Goal: Transaction & Acquisition: Purchase product/service

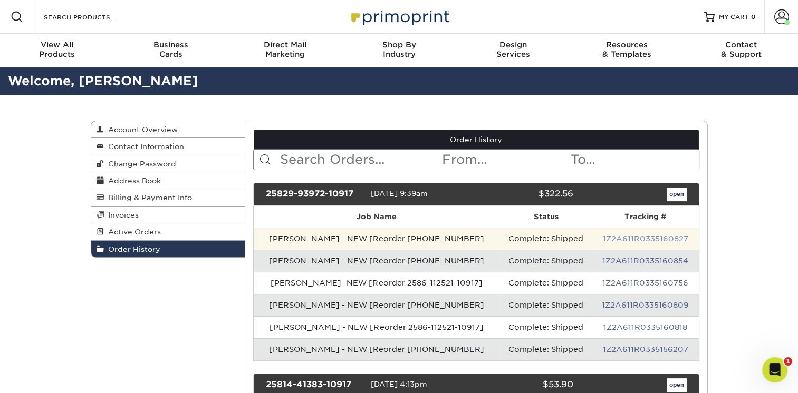
click at [633, 241] on link "1Z2A611R0335160827" at bounding box center [645, 239] width 85 height 8
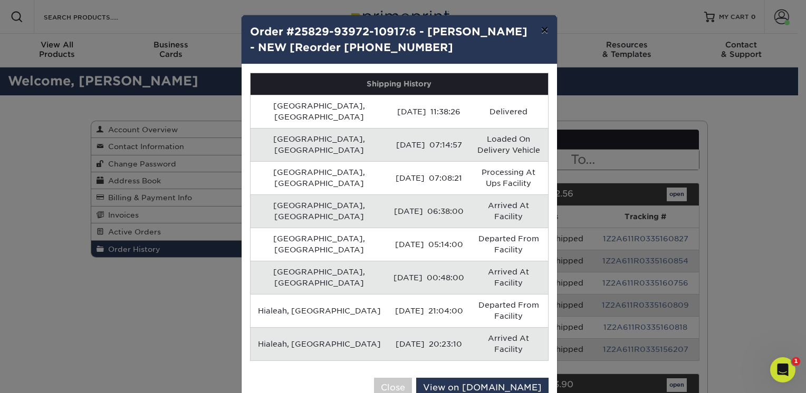
click at [542, 31] on button "×" at bounding box center [544, 30] width 24 height 30
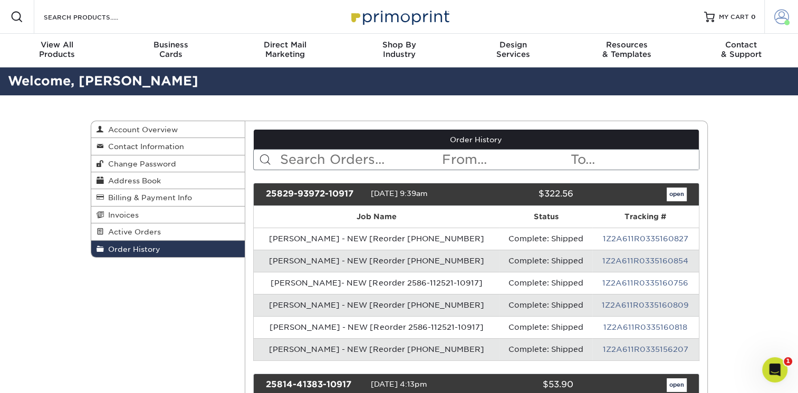
click at [780, 16] on span at bounding box center [781, 16] width 15 height 15
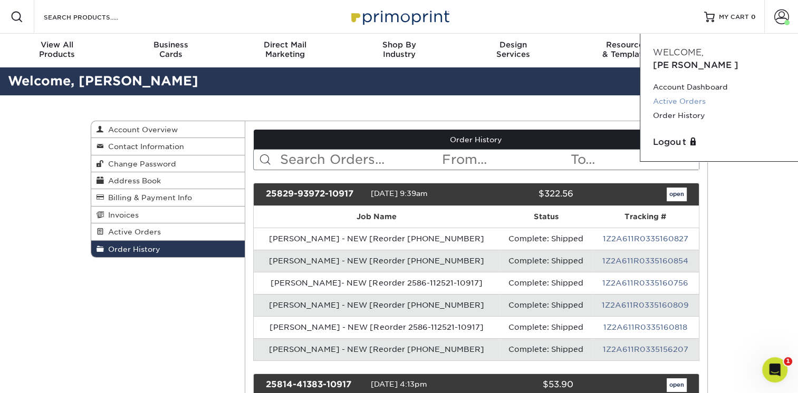
click at [683, 94] on link "Active Orders" at bounding box center [719, 101] width 132 height 14
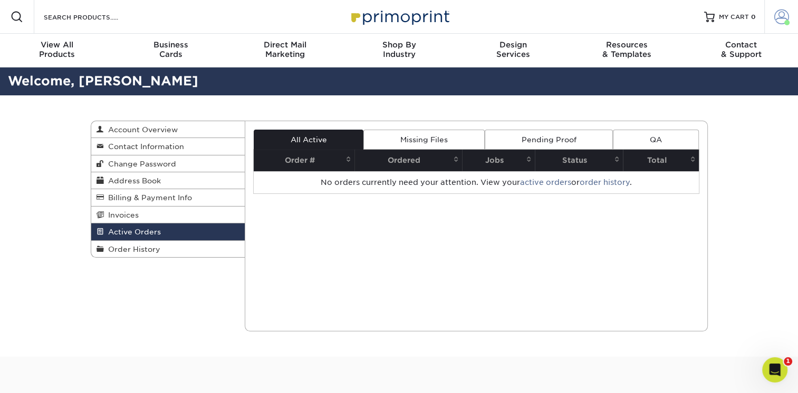
click at [784, 16] on span at bounding box center [781, 16] width 15 height 15
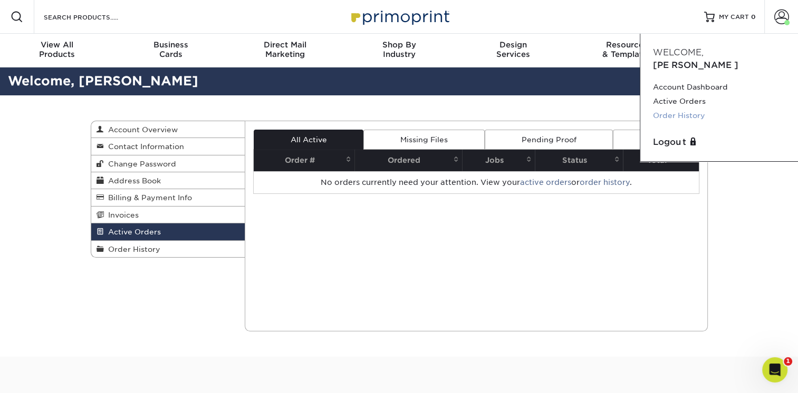
click at [679, 109] on link "Order History" at bounding box center [719, 116] width 132 height 14
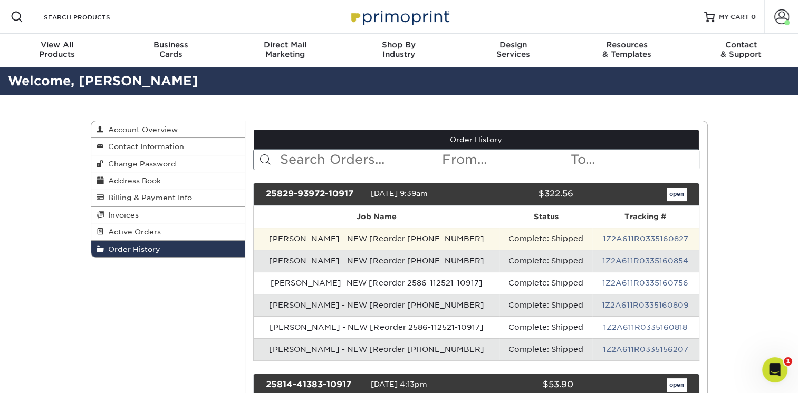
click at [353, 239] on td "[PERSON_NAME] - NEW [Reorder [PHONE_NUMBER]" at bounding box center [377, 239] width 246 height 22
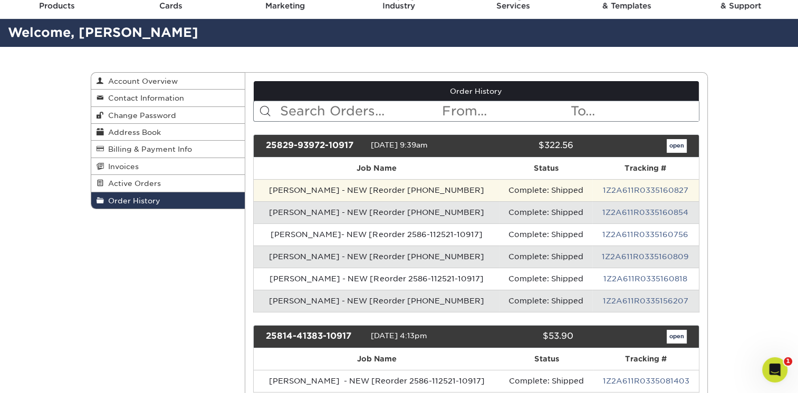
scroll to position [53, 0]
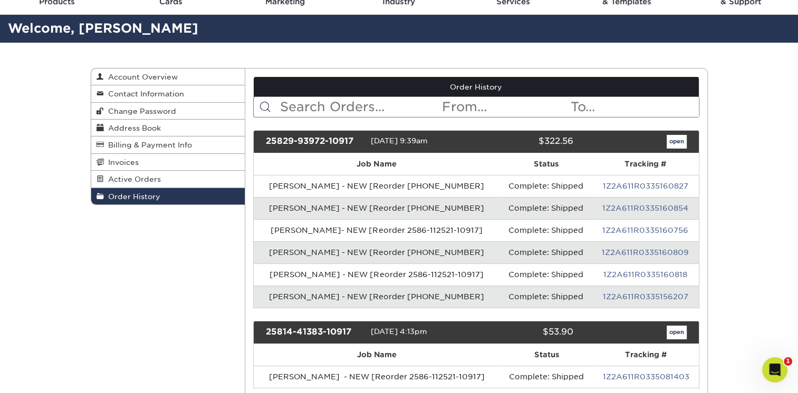
click at [664, 144] on div "open" at bounding box center [637, 142] width 113 height 14
click at [682, 139] on link "open" at bounding box center [677, 142] width 20 height 14
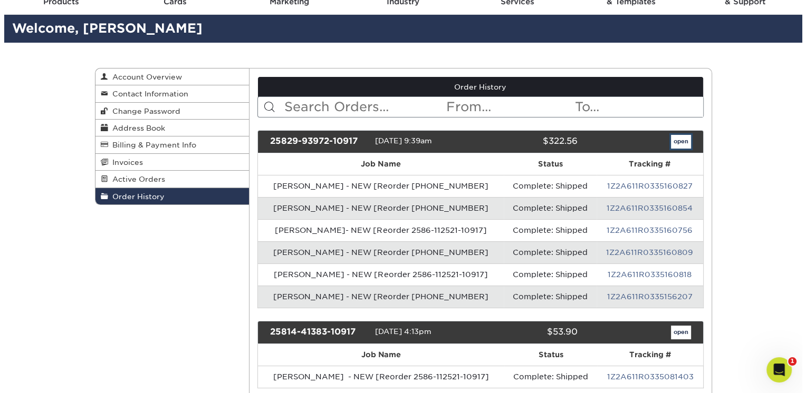
scroll to position [0, 0]
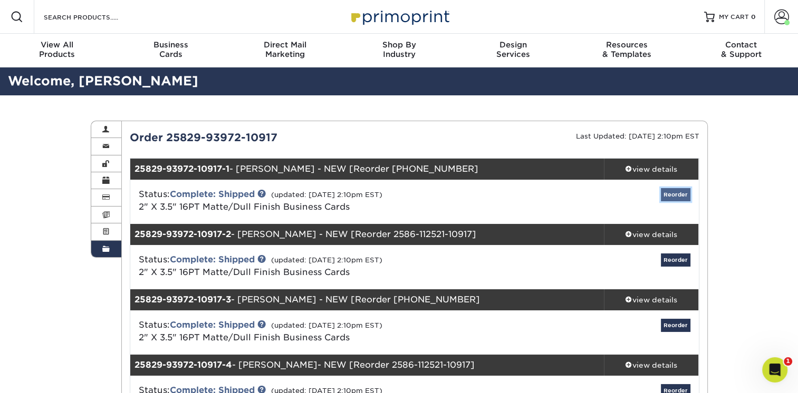
click at [669, 195] on link "Reorder" at bounding box center [676, 194] width 30 height 13
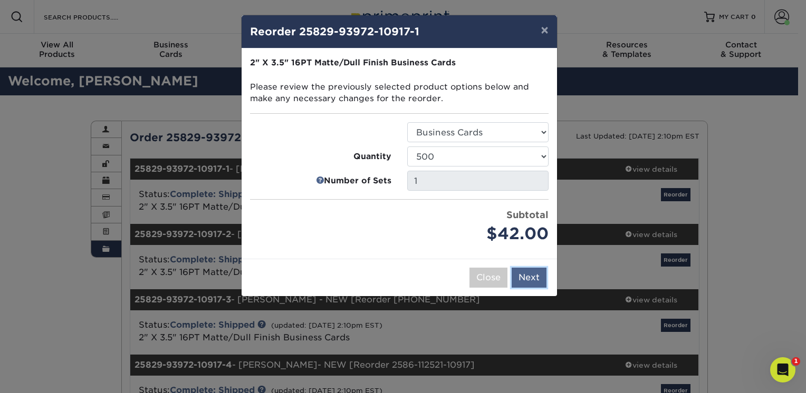
click at [533, 281] on button "Next" at bounding box center [529, 278] width 35 height 20
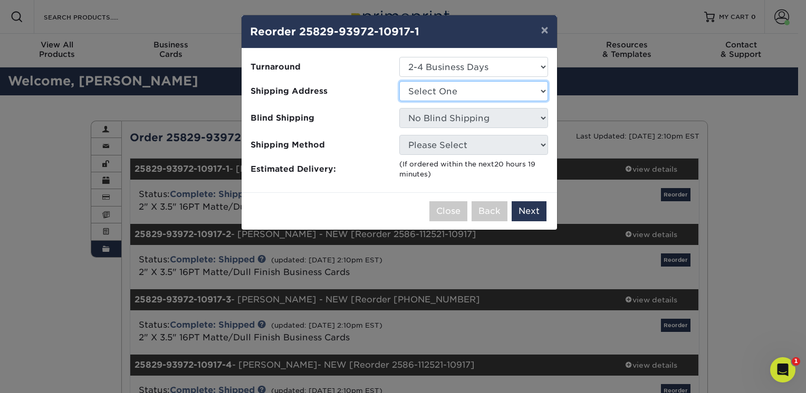
click at [475, 88] on select "Select One Chris Cubbage Daytona/New Smyrna Florida Window & Door Fort Myers Or…" at bounding box center [473, 91] width 149 height 20
select select "277189"
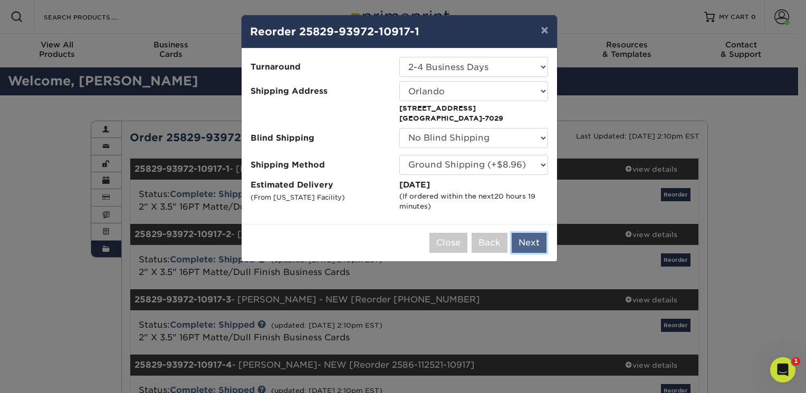
click at [542, 243] on button "Next" at bounding box center [529, 243] width 35 height 20
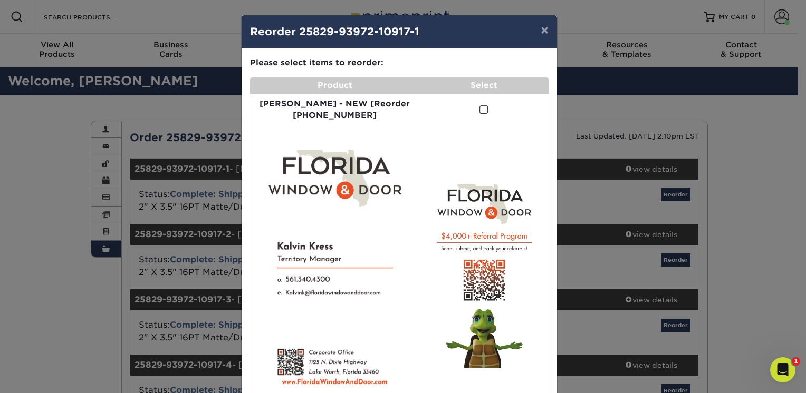
click at [479, 112] on span at bounding box center [483, 110] width 9 height 10
click at [0, 0] on input "checkbox" at bounding box center [0, 0] width 0 height 0
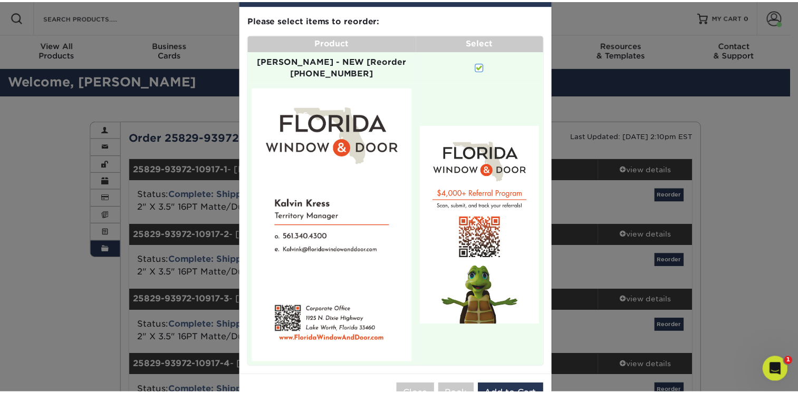
scroll to position [46, 0]
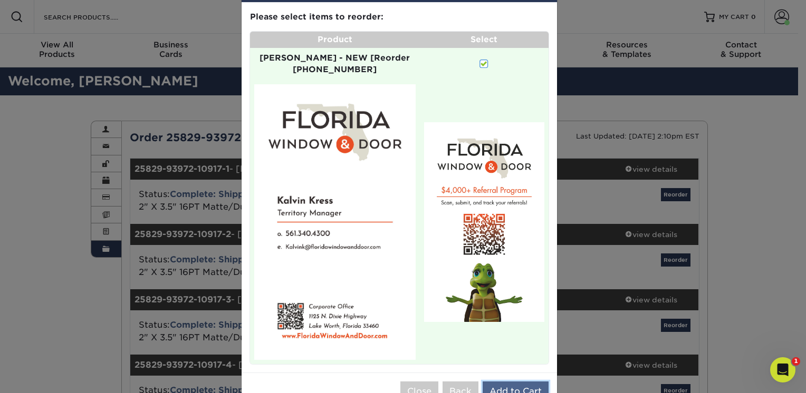
click at [523, 382] on button "Add to Cart" at bounding box center [516, 392] width 66 height 20
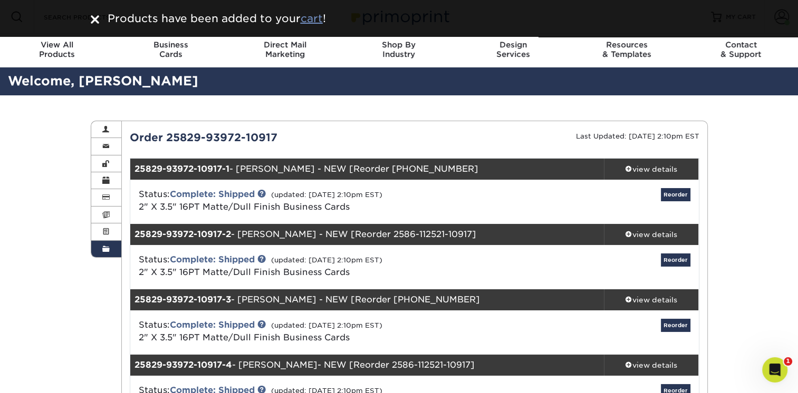
click at [318, 18] on u "cart" at bounding box center [312, 18] width 22 height 13
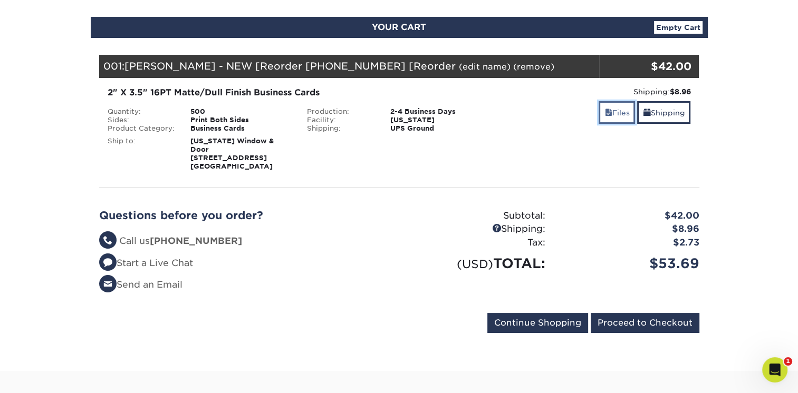
click at [604, 115] on span at bounding box center [607, 113] width 7 height 8
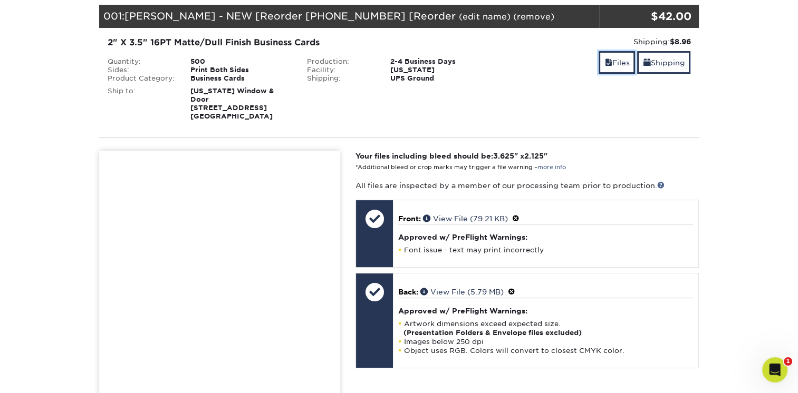
scroll to position [158, 0]
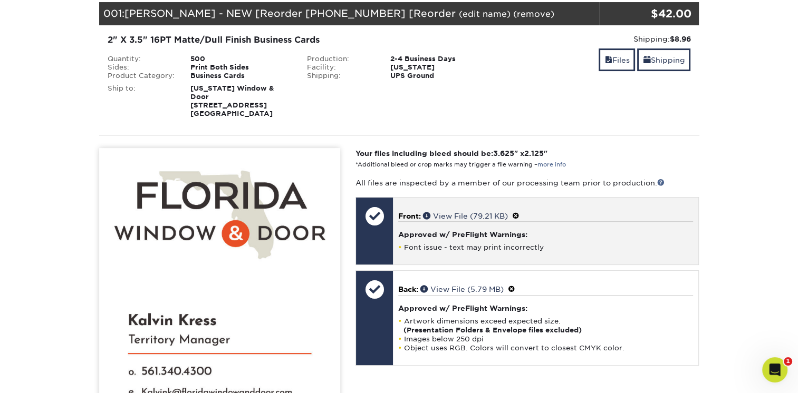
click at [515, 215] on p "Front: View File (79.21 KB)" at bounding box center [545, 215] width 295 height 11
click at [515, 216] on span at bounding box center [515, 216] width 7 height 8
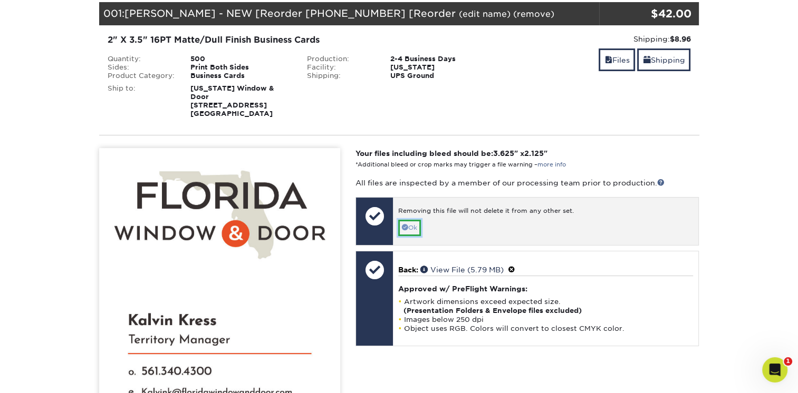
click at [410, 229] on link "Ok" at bounding box center [409, 228] width 23 height 16
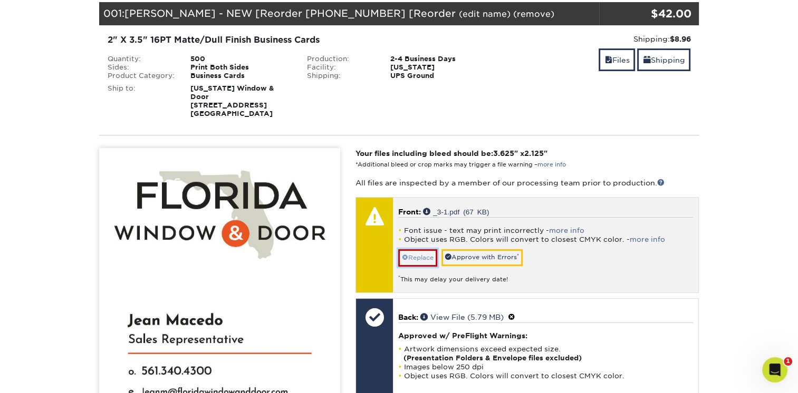
click at [422, 256] on link "Replace" at bounding box center [417, 257] width 39 height 17
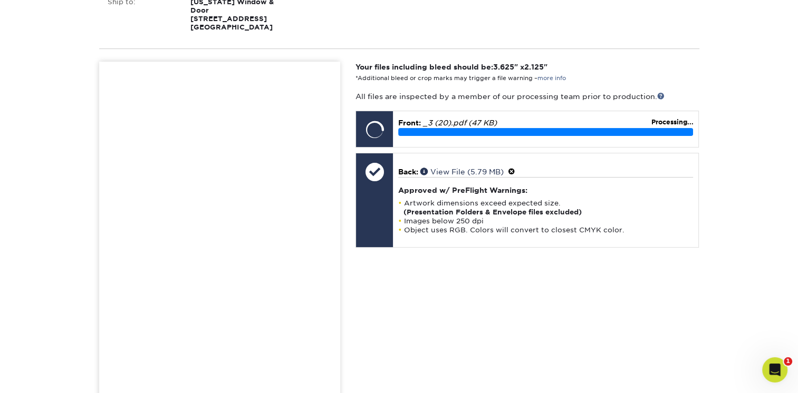
scroll to position [264, 0]
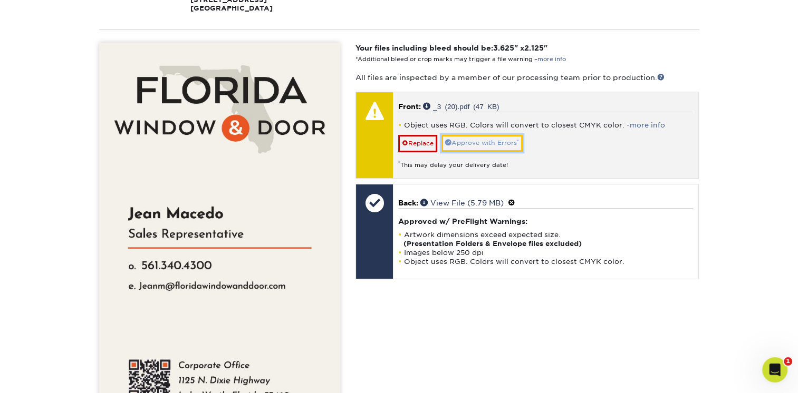
click at [508, 142] on link "Approve with Errors *" at bounding box center [481, 143] width 81 height 16
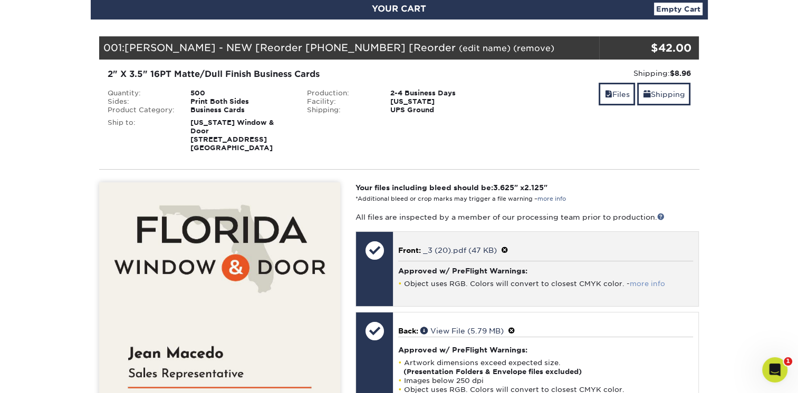
scroll to position [0, 0]
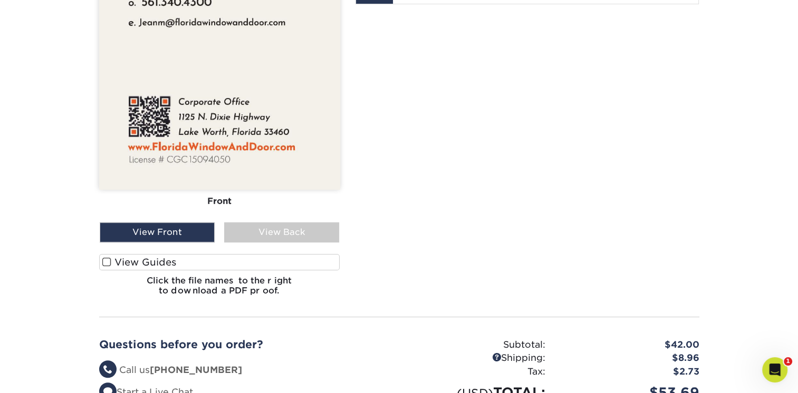
click at [108, 262] on span at bounding box center [106, 262] width 9 height 10
click at [0, 0] on input "View Guides" at bounding box center [0, 0] width 0 height 0
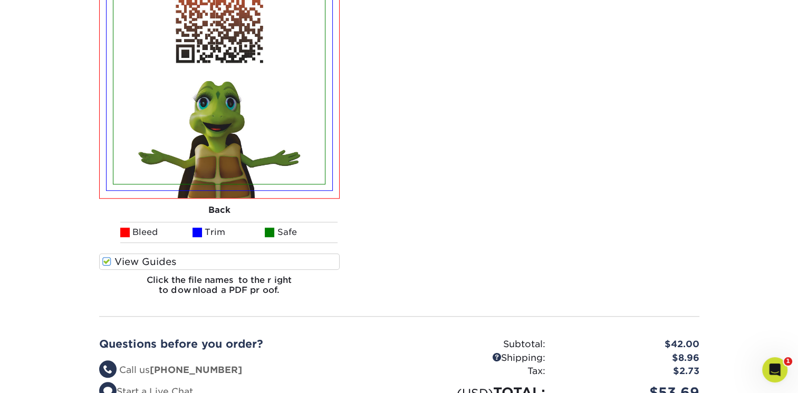
click at [108, 262] on span at bounding box center [106, 262] width 9 height 10
click at [0, 0] on input "View Guides" at bounding box center [0, 0] width 0 height 0
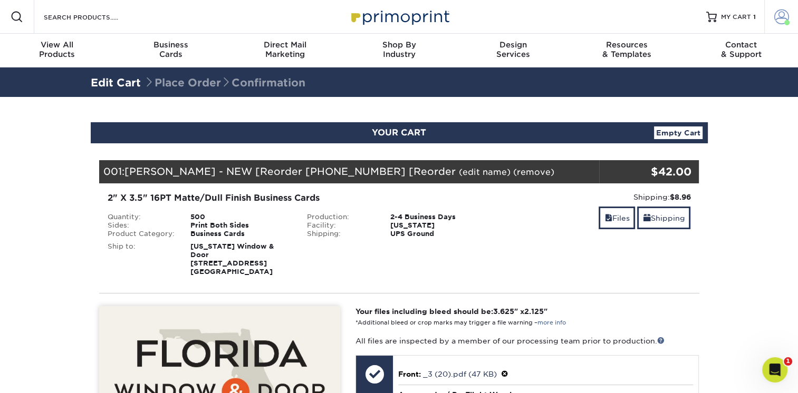
click at [776, 18] on span at bounding box center [781, 16] width 15 height 15
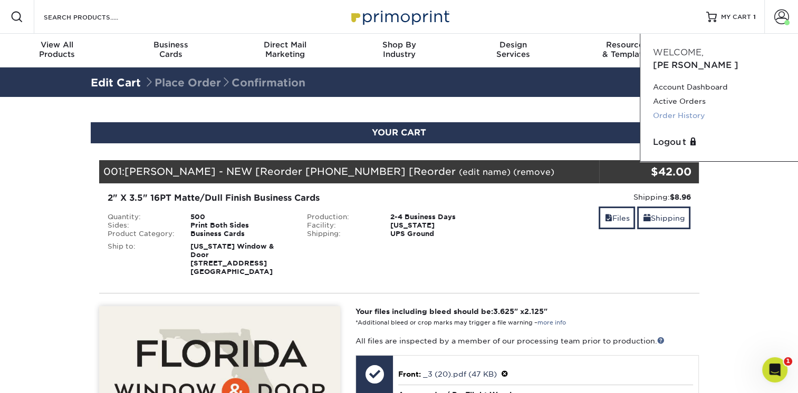
click at [662, 109] on link "Order History" at bounding box center [719, 116] width 132 height 14
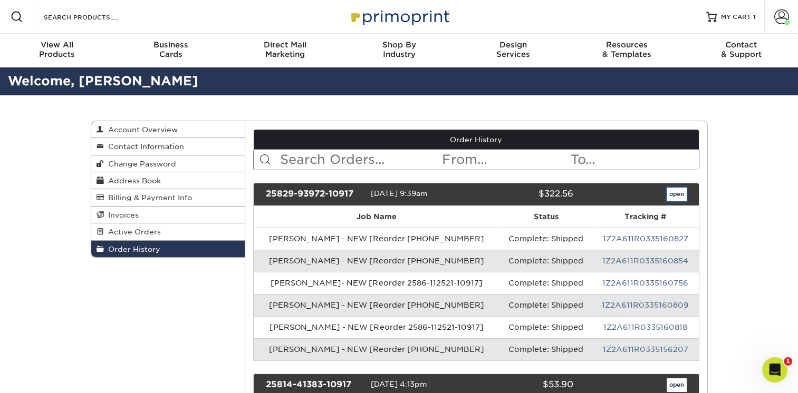
click at [679, 195] on link "open" at bounding box center [677, 195] width 20 height 14
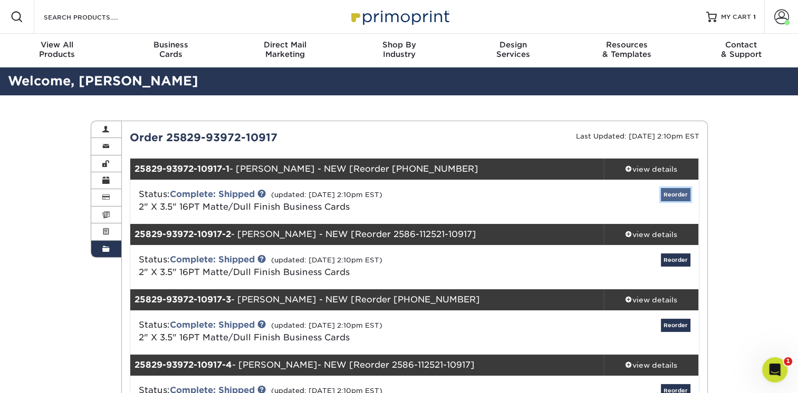
click at [678, 195] on link "Reorder" at bounding box center [676, 194] width 30 height 13
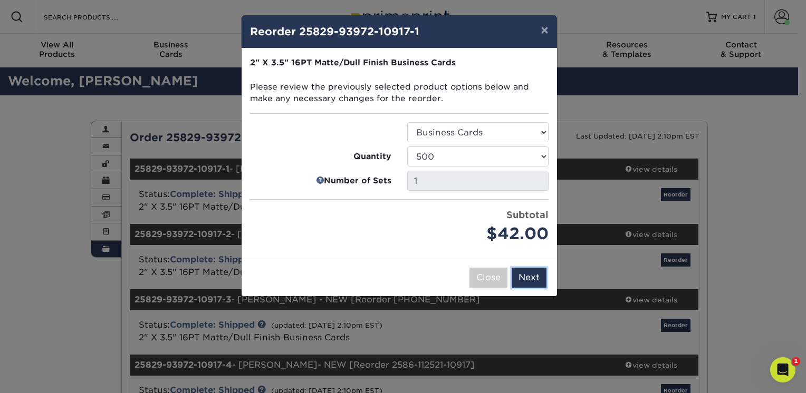
click at [529, 277] on button "Next" at bounding box center [529, 278] width 35 height 20
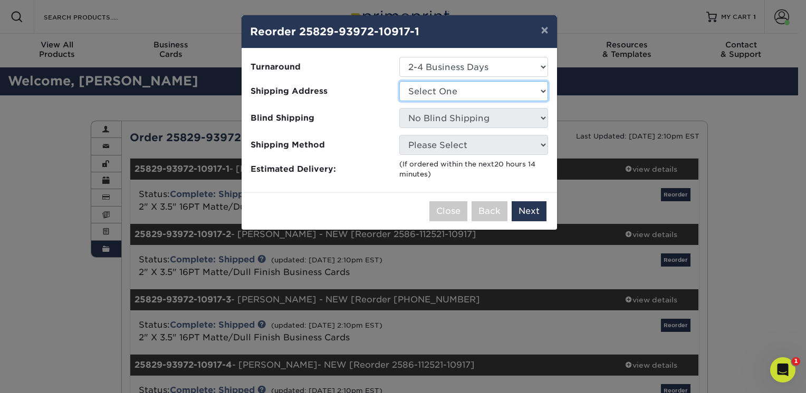
click at [475, 100] on select "Select One Chris Cubbage Daytona/New Smyrna Florida Window & Door Fort Myers Or…" at bounding box center [473, 91] width 149 height 20
select select "253034"
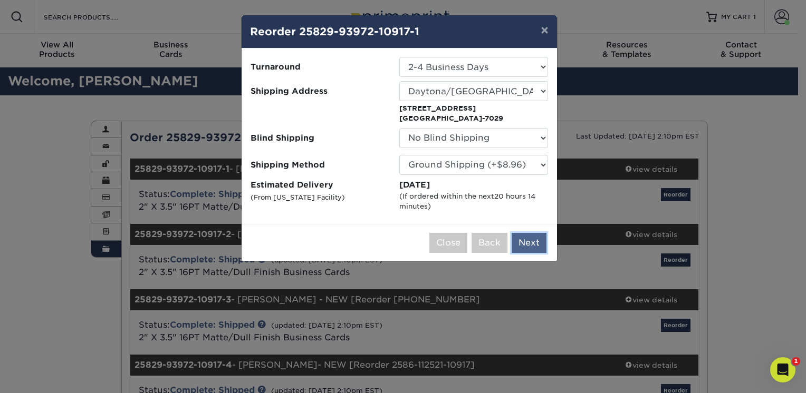
click at [539, 247] on button "Next" at bounding box center [529, 243] width 35 height 20
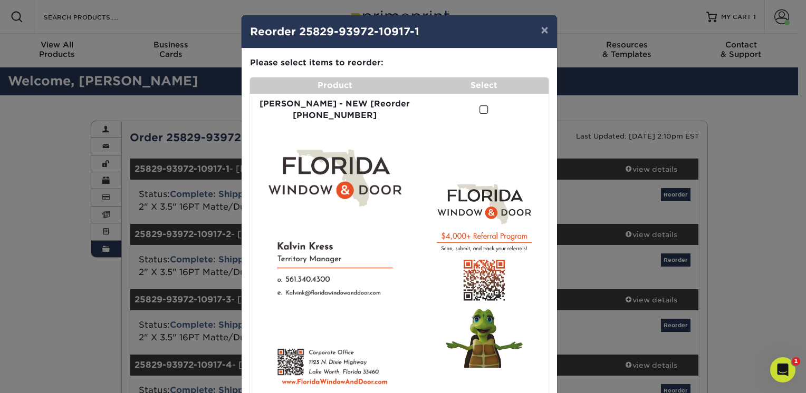
click at [479, 113] on span at bounding box center [483, 110] width 9 height 10
click at [0, 0] on input "checkbox" at bounding box center [0, 0] width 0 height 0
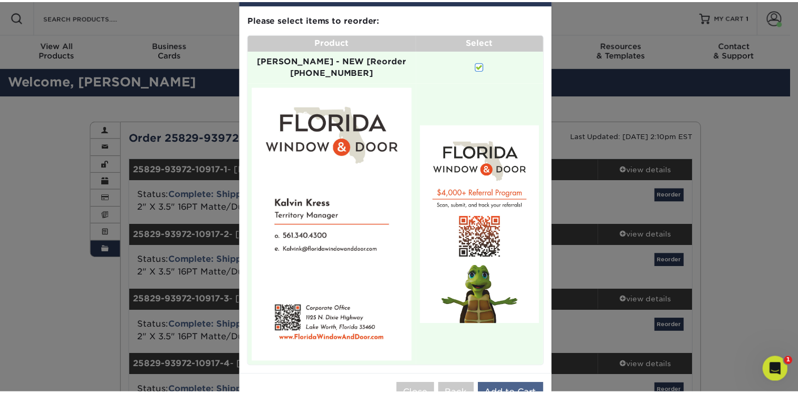
scroll to position [46, 0]
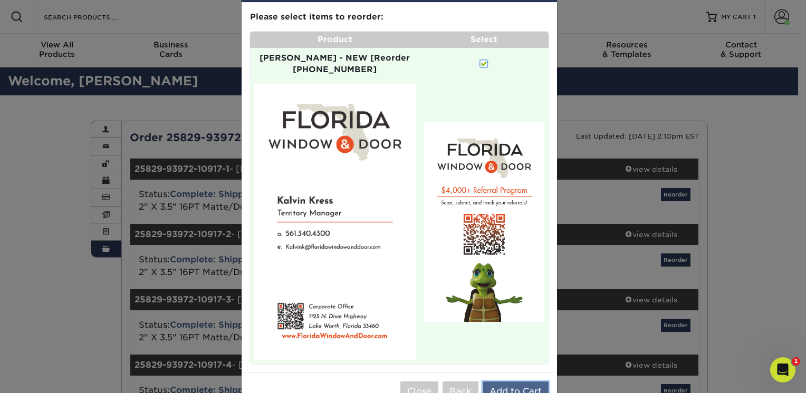
click at [518, 382] on button "Add to Cart" at bounding box center [516, 392] width 66 height 20
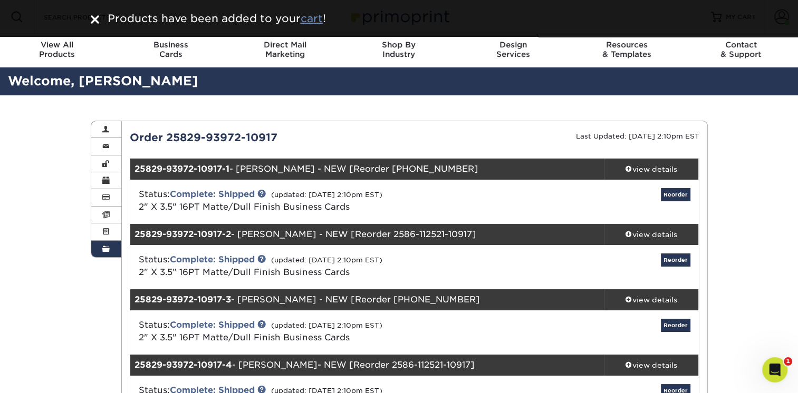
click at [317, 20] on u "cart" at bounding box center [312, 18] width 22 height 13
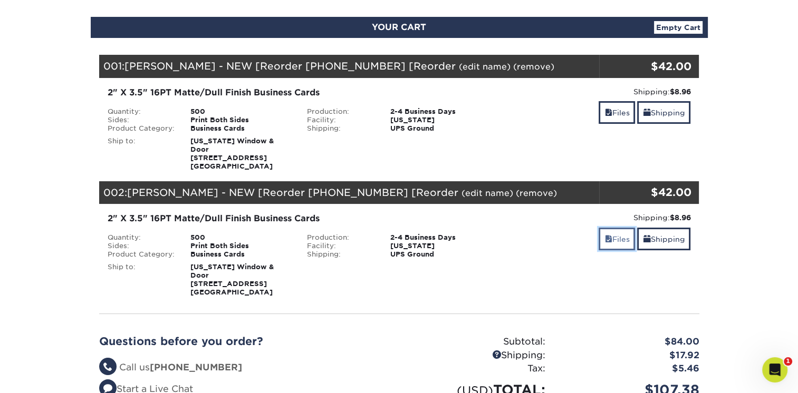
click at [604, 244] on link "Files" at bounding box center [617, 239] width 36 height 23
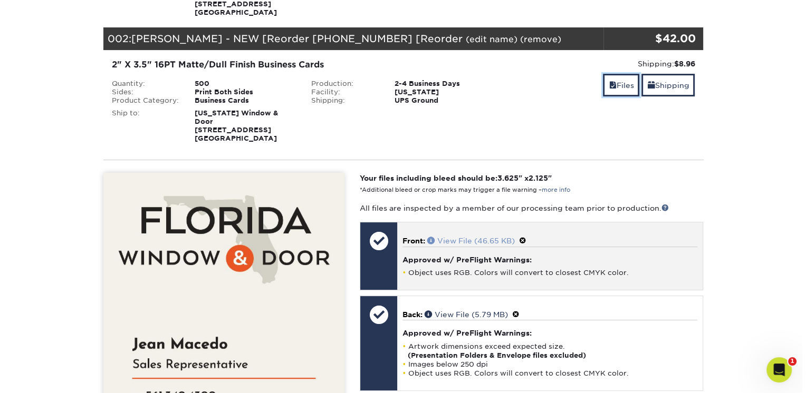
scroll to position [264, 0]
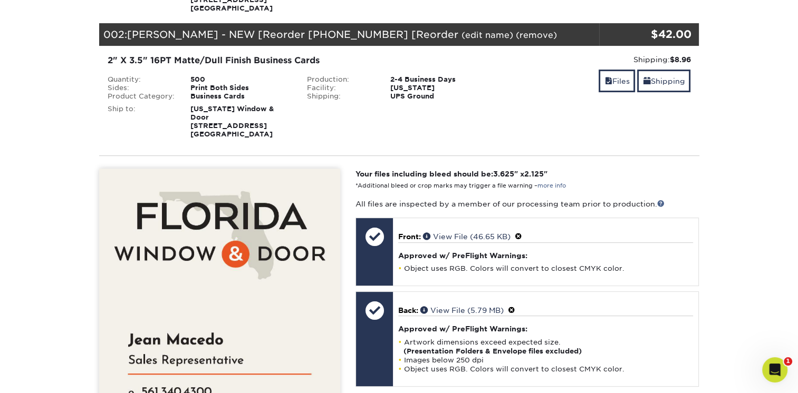
click at [461, 36] on link "(edit name)" at bounding box center [487, 35] width 52 height 10
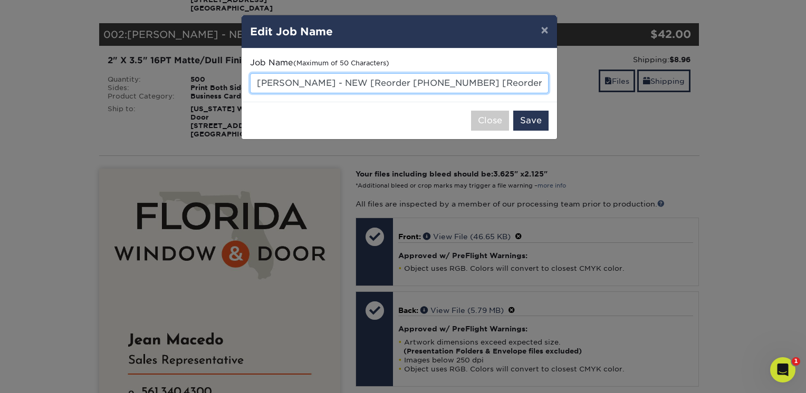
drag, startPoint x: 256, startPoint y: 82, endPoint x: 304, endPoint y: 82, distance: 48.0
click at [304, 82] on input "[PERSON_NAME] - NEW [Reorder [PHONE_NUMBER] [Reorder" at bounding box center [399, 83] width 298 height 20
paste input "[PERSON_NAME]"
type input "[PERSON_NAME] - NEW [Reorder [PHONE_NUMBER] [Reorder"
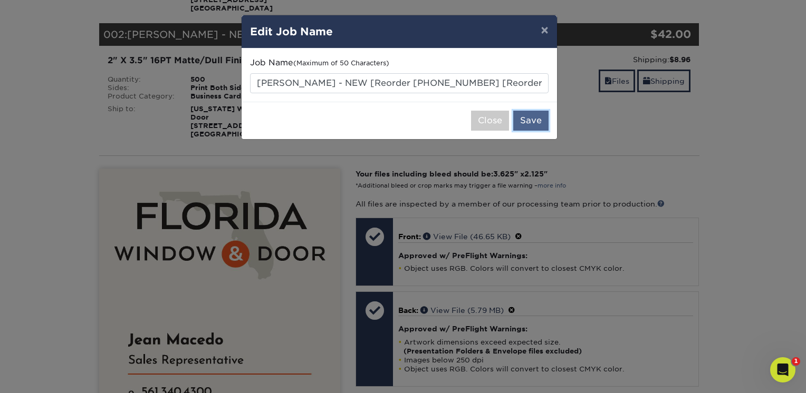
click at [521, 118] on button "Save" at bounding box center [530, 121] width 35 height 20
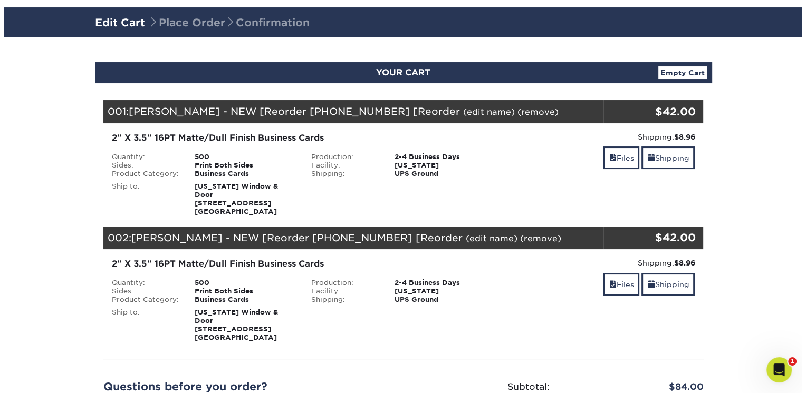
scroll to position [53, 0]
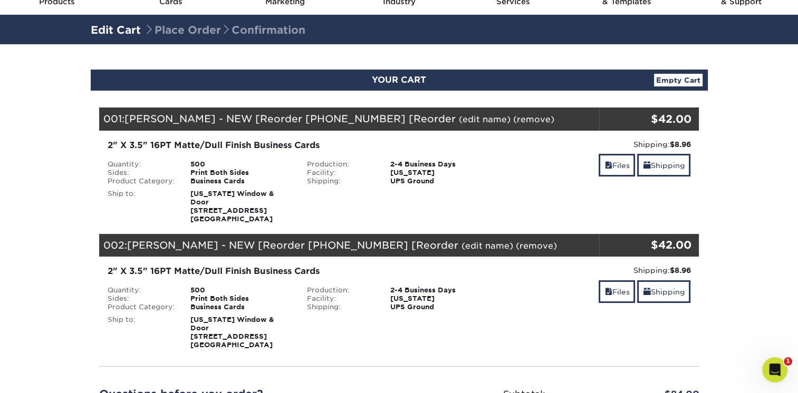
click at [459, 121] on link "(edit name)" at bounding box center [485, 119] width 52 height 10
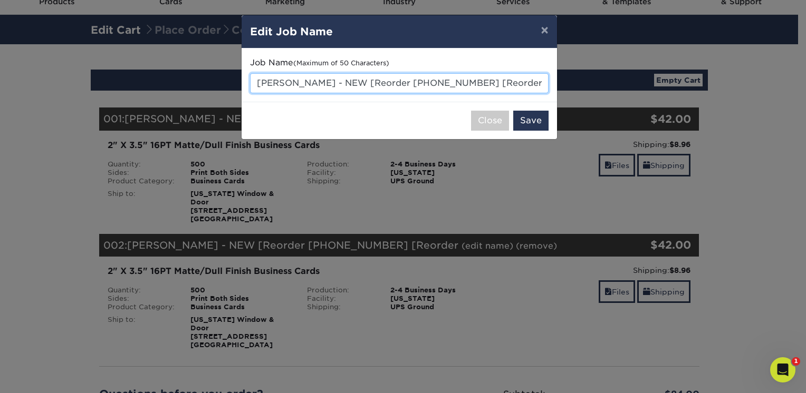
click at [254, 84] on input "Kalvin Kres - NEW [Reorder 2586-112521-10 [Reorder" at bounding box center [399, 83] width 298 height 20
drag, startPoint x: 256, startPoint y: 83, endPoint x: 304, endPoint y: 83, distance: 48.0
click at [304, 83] on input "Kalvin Kres - NEW [Reorder 2586-112521-10 [Reorder" at bounding box center [399, 83] width 298 height 20
paste input "Brad Gronke"
type input "[PERSON_NAME] - NEW [Reorder [PHONE_NUMBER] [Reorder"
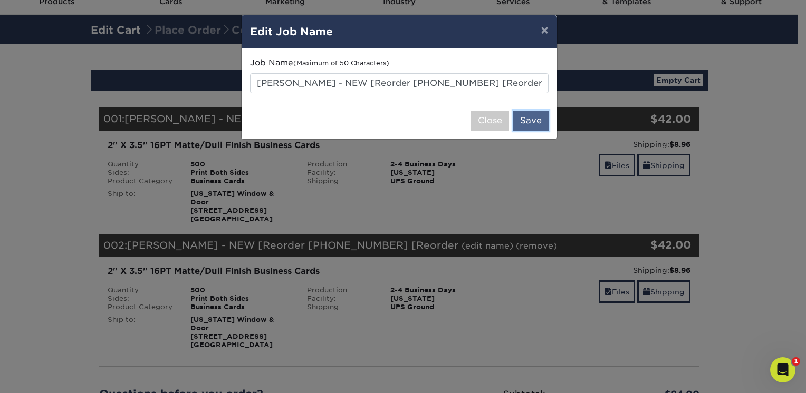
click at [538, 119] on button "Save" at bounding box center [530, 121] width 35 height 20
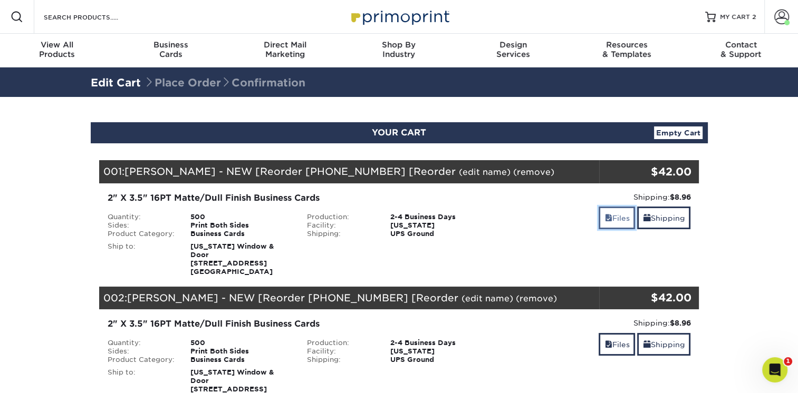
click at [612, 214] on link "Files" at bounding box center [617, 218] width 36 height 23
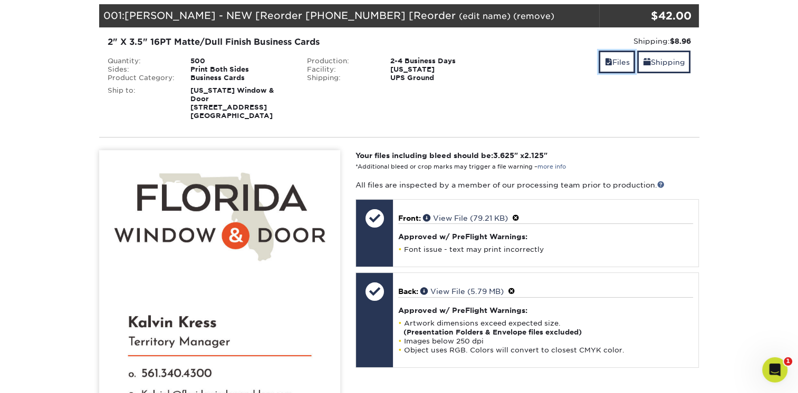
scroll to position [158, 0]
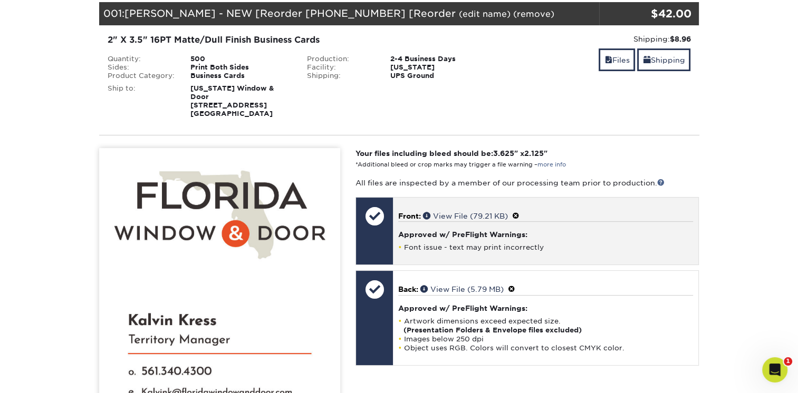
click at [519, 216] on span at bounding box center [515, 216] width 7 height 8
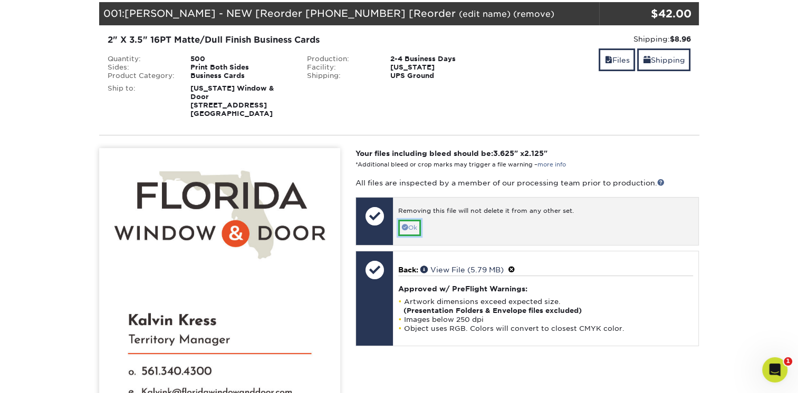
click at [416, 226] on link "Ok" at bounding box center [409, 228] width 23 height 16
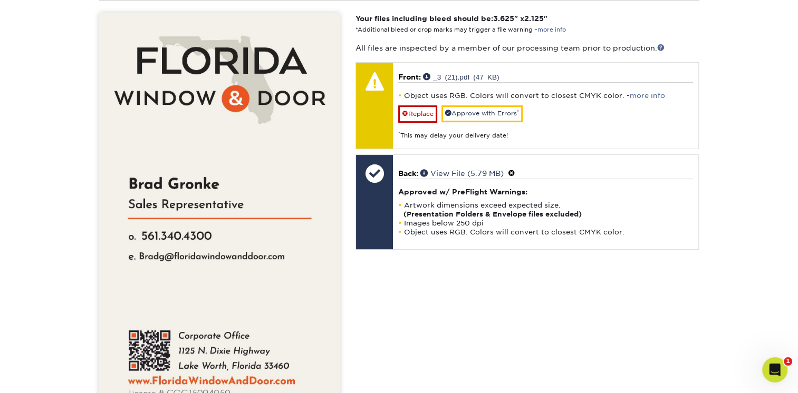
scroll to position [264, 0]
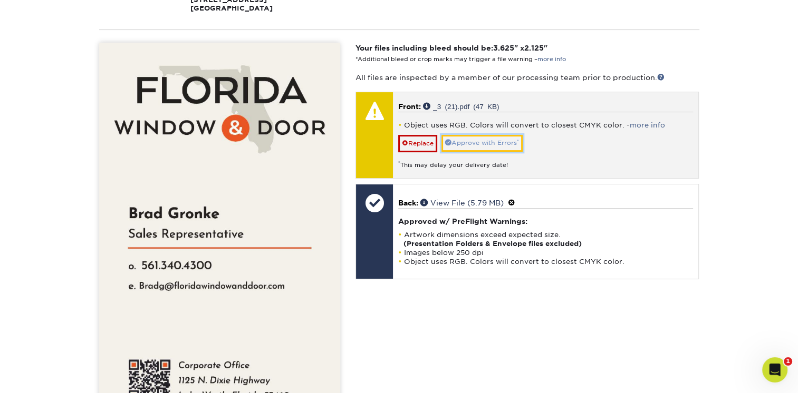
click at [487, 147] on link "Approve with Errors *" at bounding box center [481, 143] width 81 height 16
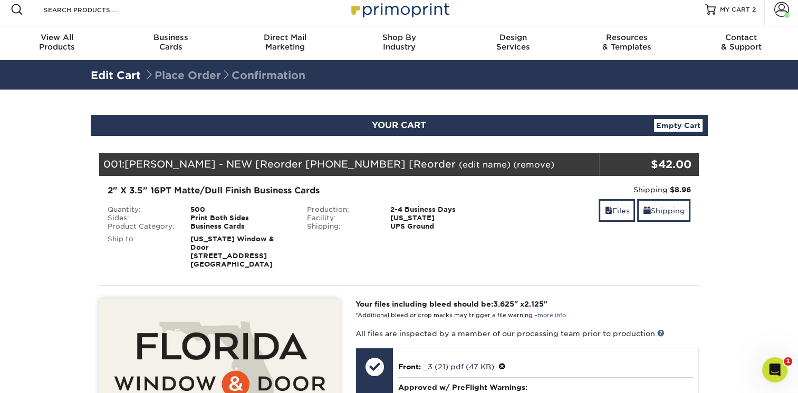
scroll to position [0, 0]
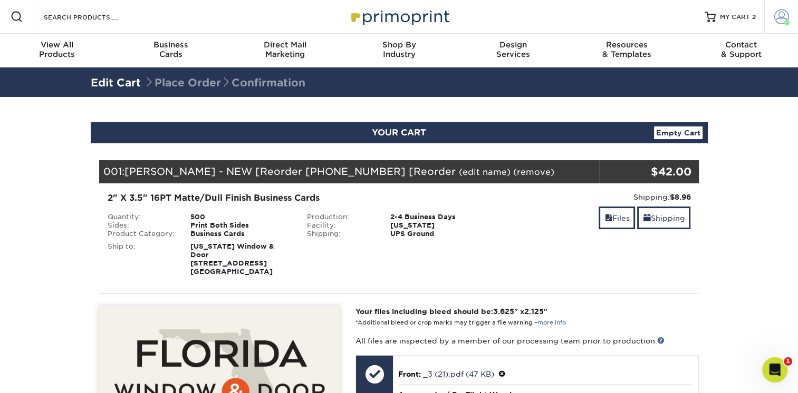
click at [782, 18] on span at bounding box center [781, 16] width 15 height 15
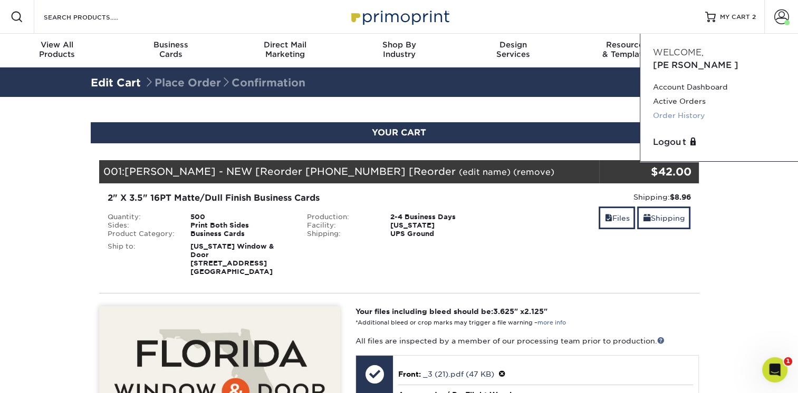
click at [664, 109] on link "Order History" at bounding box center [719, 116] width 132 height 14
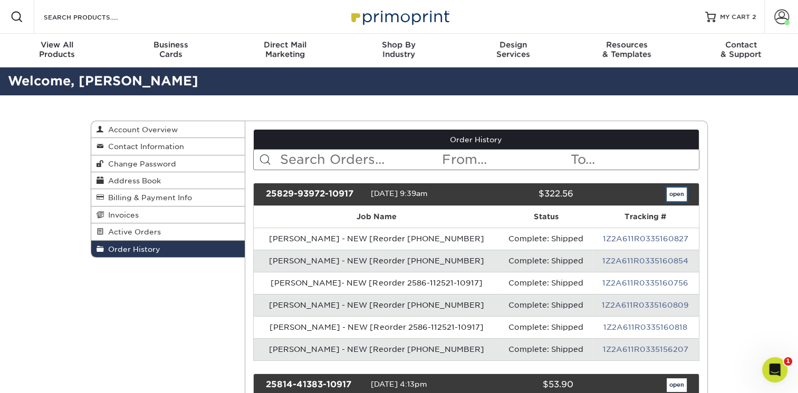
click at [675, 194] on link "open" at bounding box center [677, 195] width 20 height 14
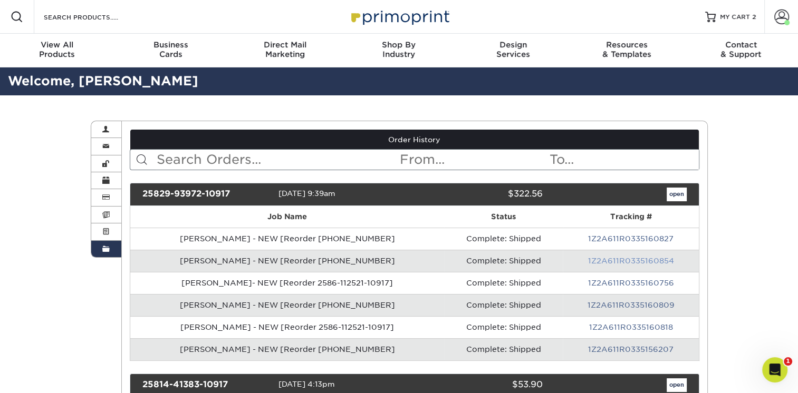
click at [645, 259] on link "1Z2A611R0335160854" at bounding box center [630, 261] width 86 height 8
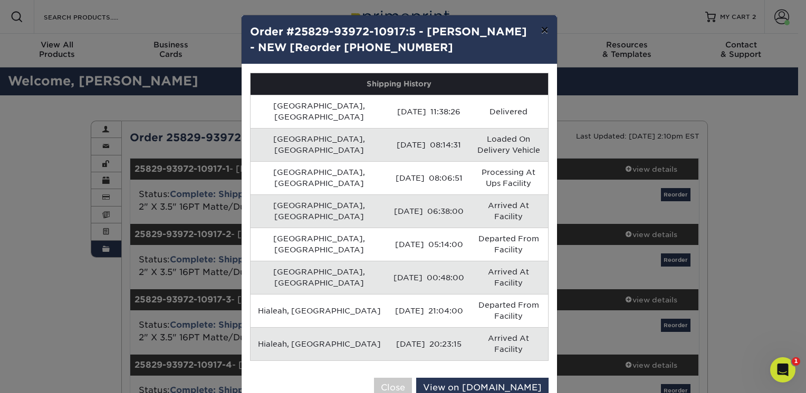
click at [548, 28] on button "×" at bounding box center [544, 30] width 24 height 30
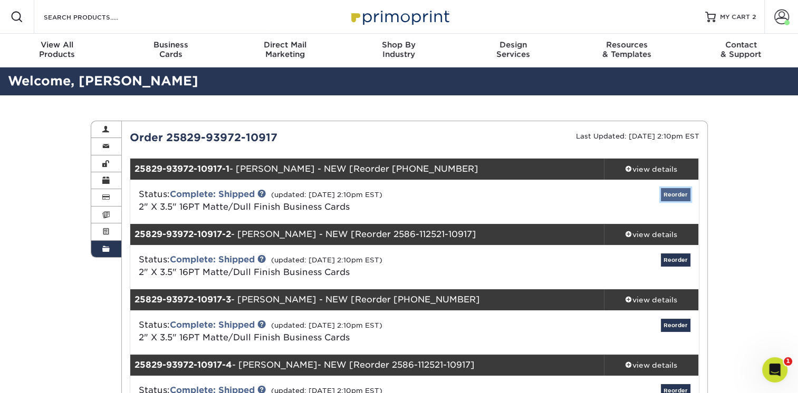
click at [667, 198] on link "Reorder" at bounding box center [676, 194] width 30 height 13
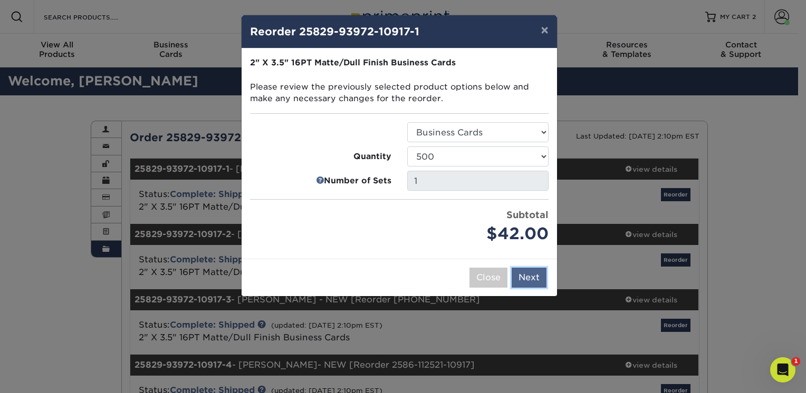
click at [531, 276] on button "Next" at bounding box center [529, 278] width 35 height 20
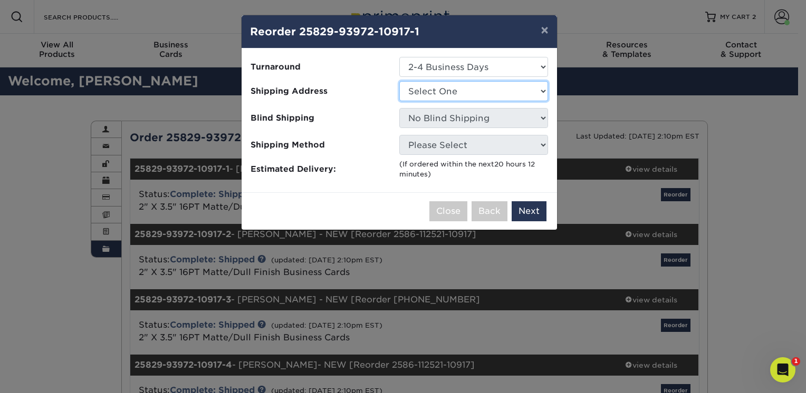
click at [487, 93] on select "Select One Chris Cubbage Daytona/New Smyrna Florida Window & Door Fort Myers Or…" at bounding box center [473, 91] width 149 height 20
select select "218445"
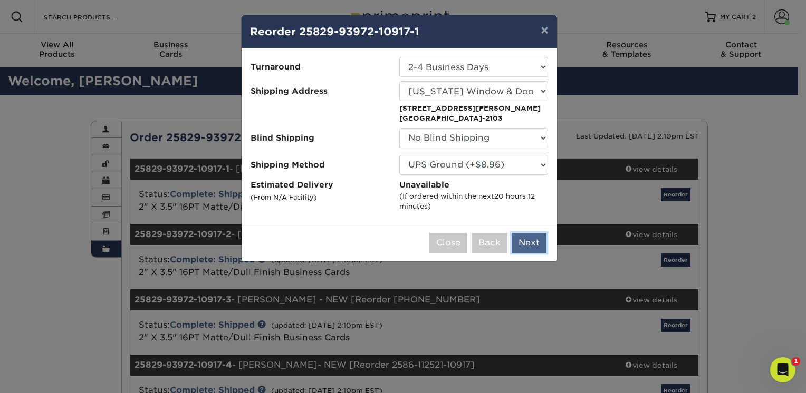
click at [525, 245] on button "Next" at bounding box center [529, 243] width 35 height 20
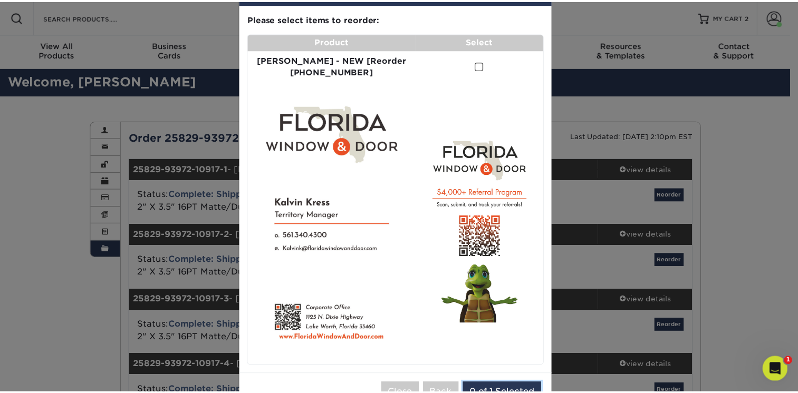
scroll to position [46, 0]
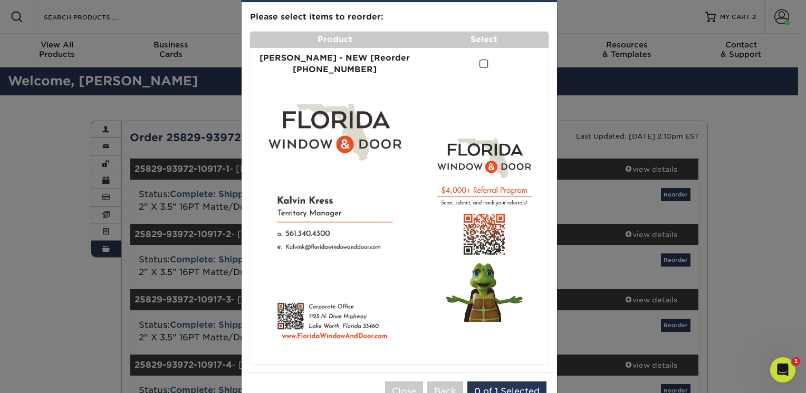
click at [479, 62] on span at bounding box center [483, 64] width 9 height 10
click at [0, 0] on input "checkbox" at bounding box center [0, 0] width 0 height 0
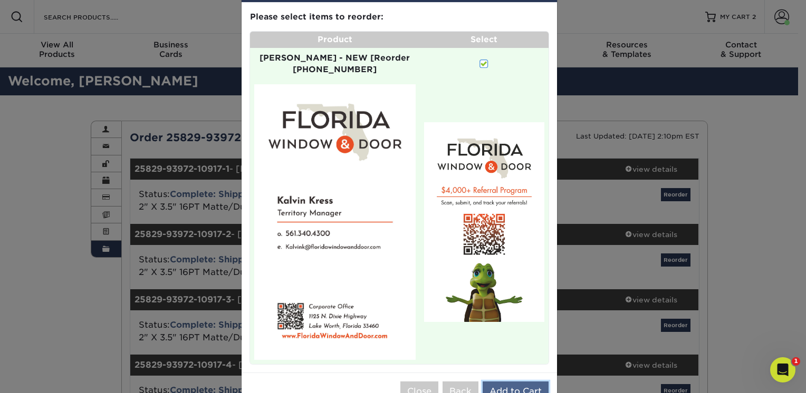
click at [487, 382] on button "Add to Cart" at bounding box center [516, 392] width 66 height 20
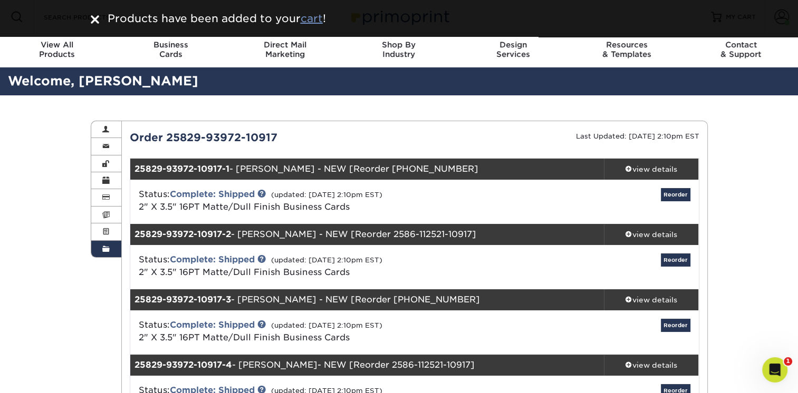
click at [317, 18] on u "cart" at bounding box center [312, 18] width 22 height 13
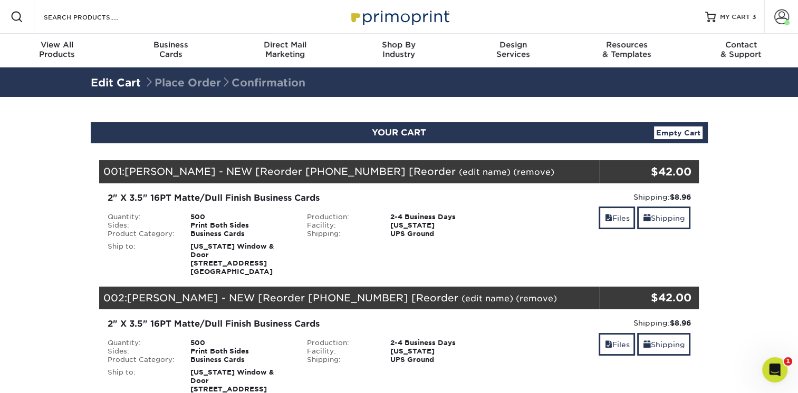
click at [459, 170] on link "(edit name)" at bounding box center [485, 172] width 52 height 10
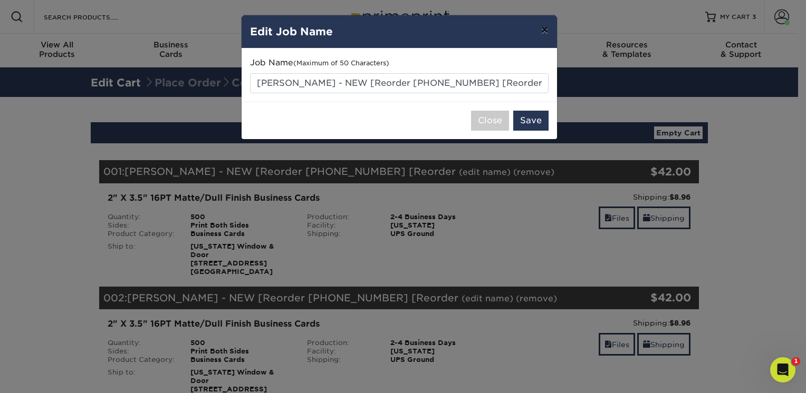
click at [545, 35] on button "×" at bounding box center [544, 30] width 24 height 30
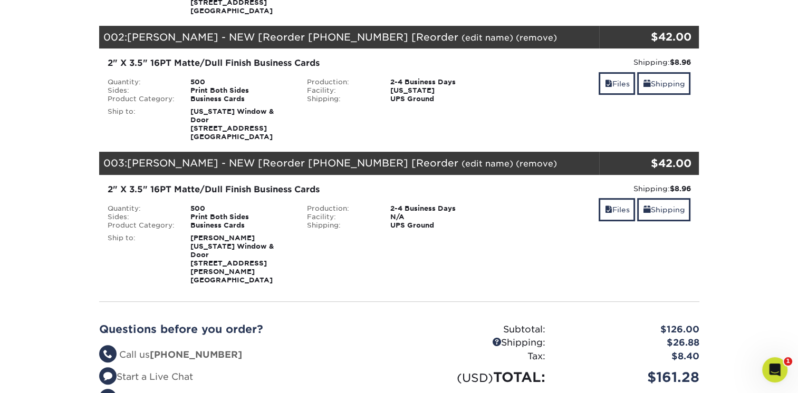
scroll to position [264, 0]
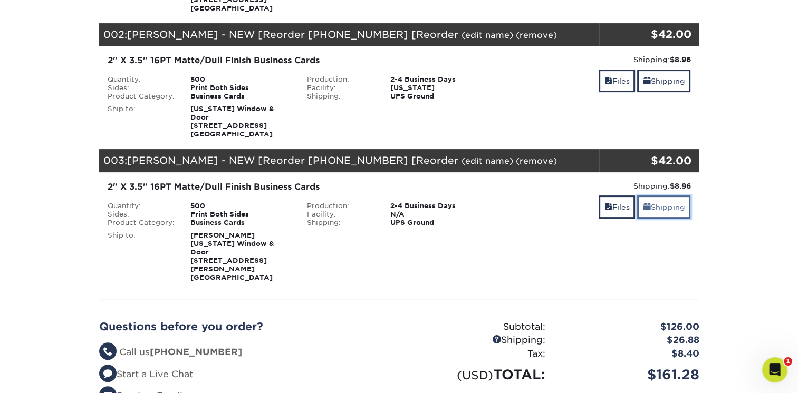
click at [678, 206] on link "Shipping" at bounding box center [663, 207] width 53 height 23
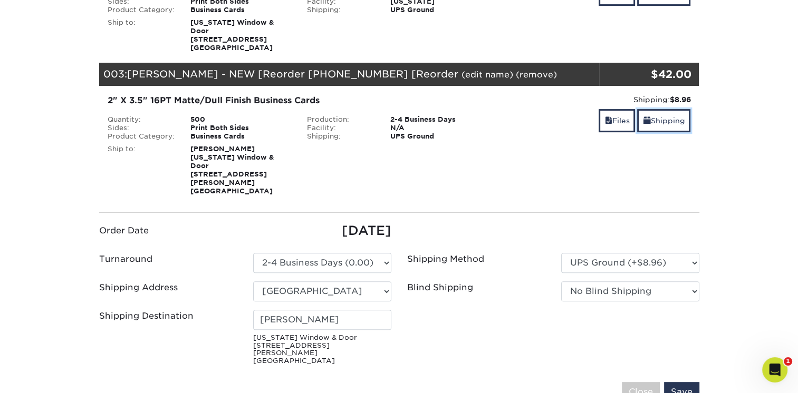
scroll to position [369, 0]
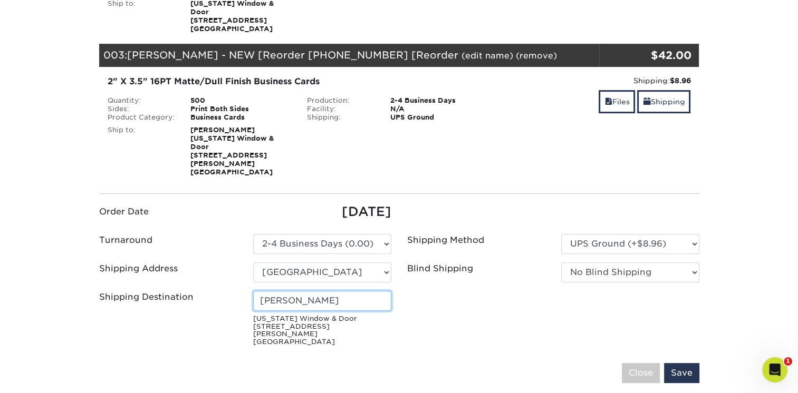
click at [379, 291] on input "[PERSON_NAME]" at bounding box center [322, 301] width 138 height 20
drag, startPoint x: 374, startPoint y: 281, endPoint x: 261, endPoint y: 275, distance: 113.6
click at [261, 291] on input "[PERSON_NAME]" at bounding box center [322, 301] width 138 height 20
type input "Meadoe Veltre"
click at [488, 300] on ul "Order Date 09/18/2025 Turnaround Please Select Select One" at bounding box center [399, 277] width 616 height 148
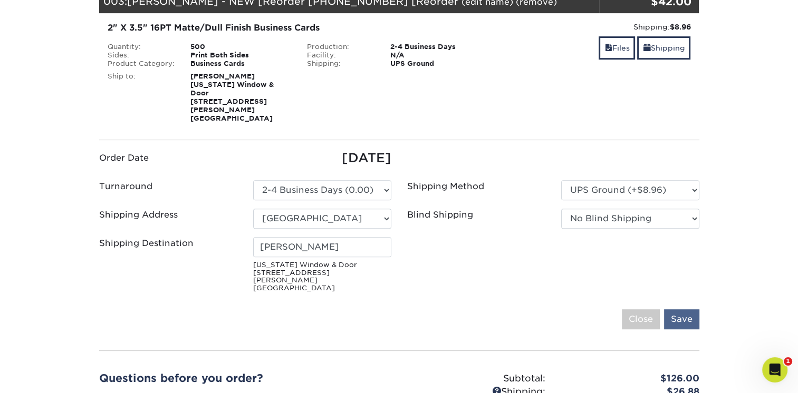
scroll to position [475, 0]
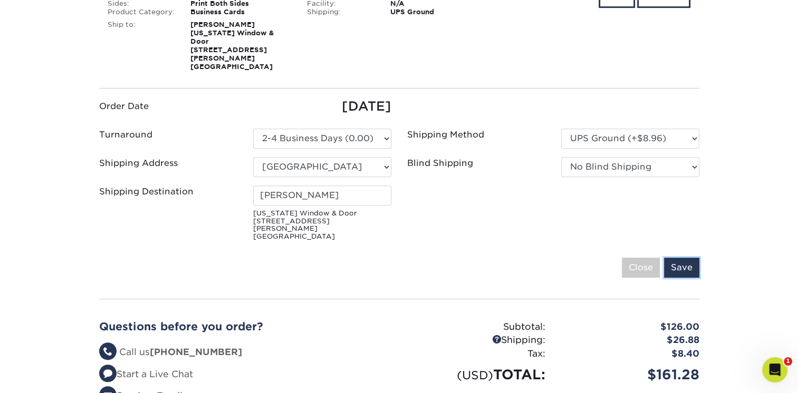
click at [689, 258] on input "Save" at bounding box center [681, 268] width 35 height 20
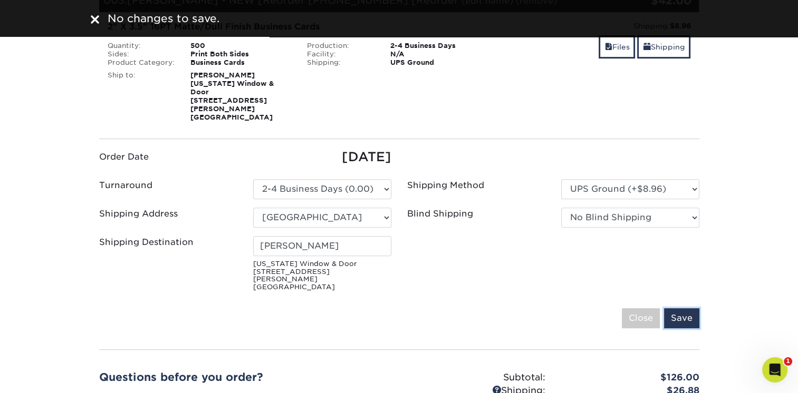
scroll to position [422, 0]
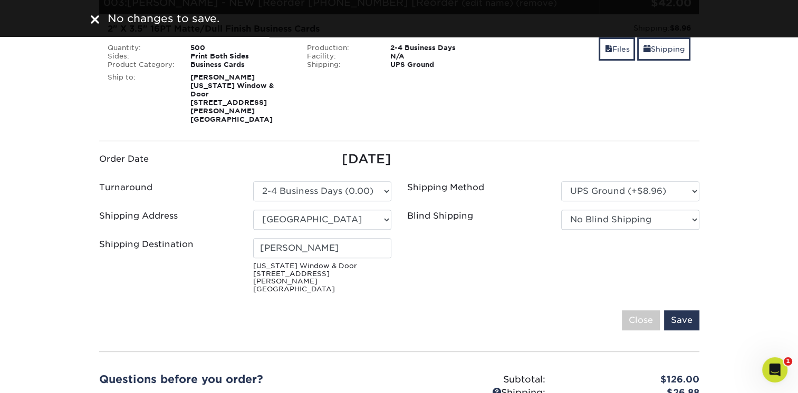
click at [94, 17] on img at bounding box center [95, 19] width 8 height 8
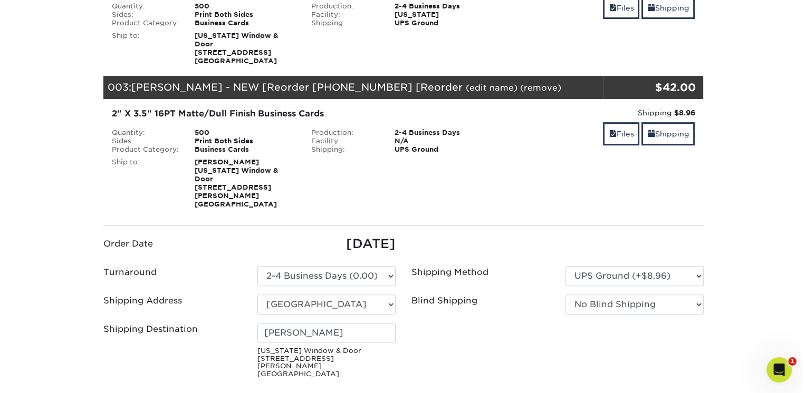
scroll to position [316, 0]
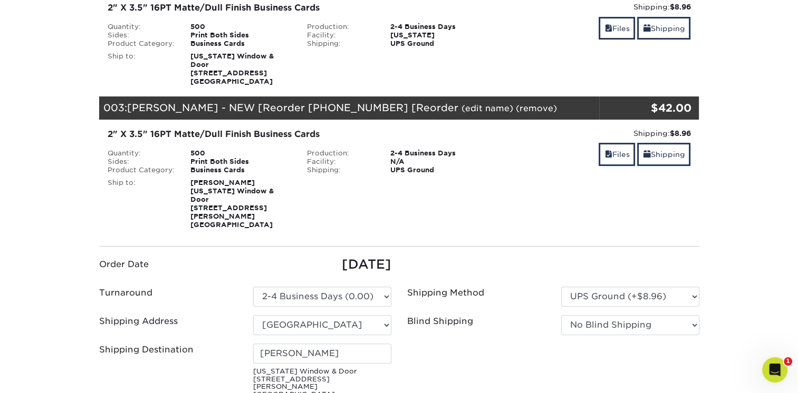
click at [461, 111] on link "(edit name)" at bounding box center [487, 108] width 52 height 10
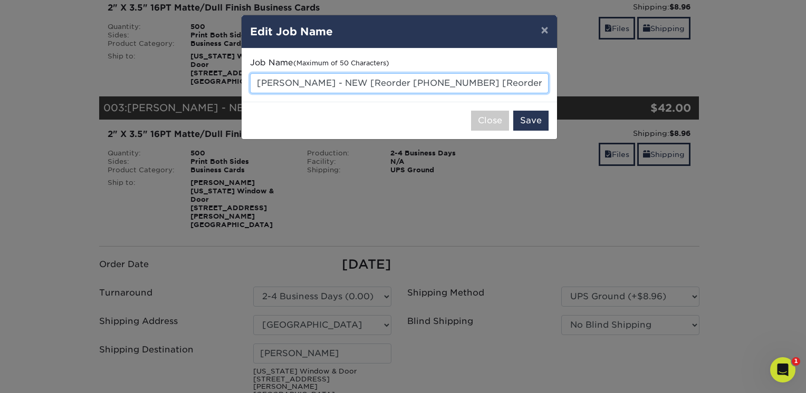
drag, startPoint x: 304, startPoint y: 82, endPoint x: 257, endPoint y: 71, distance: 48.2
click at [257, 71] on div "Job Name (Maximum of 50 Characters) Kalvin Kres - NEW [Reorder 2586-112521-10 […" at bounding box center [399, 75] width 298 height 36
paste input "Levi Marsha"
type input "[PERSON_NAME] - NEW [Reorder [PHONE_NUMBER] [Reorder"
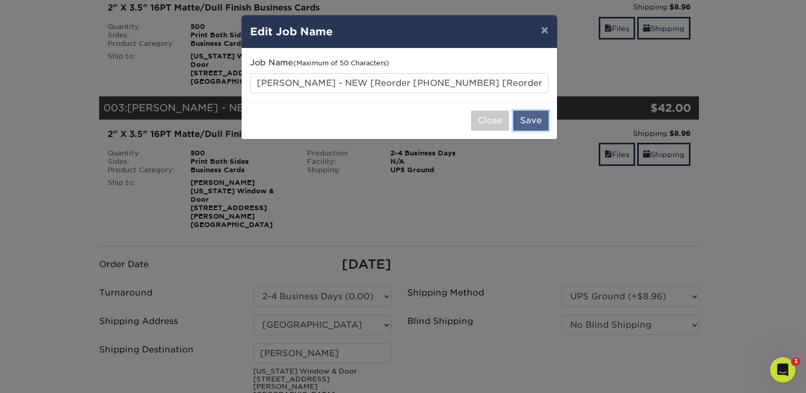
click at [527, 121] on button "Save" at bounding box center [530, 121] width 35 height 20
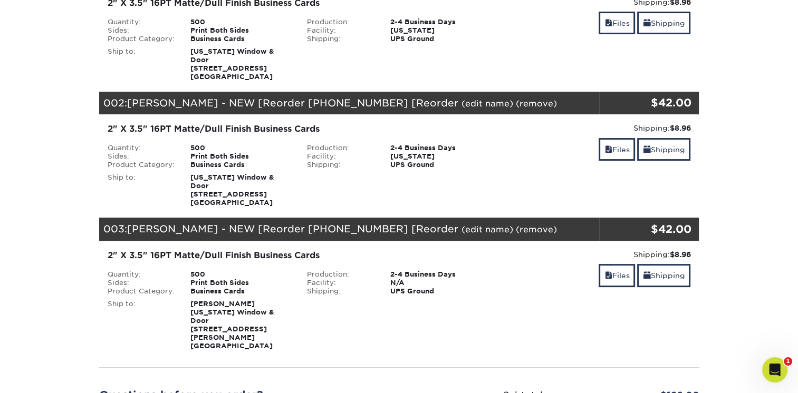
scroll to position [211, 0]
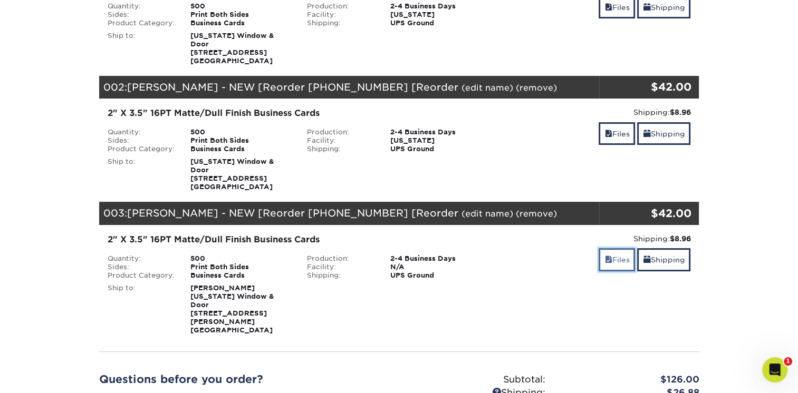
click at [614, 261] on link "Files" at bounding box center [617, 259] width 36 height 23
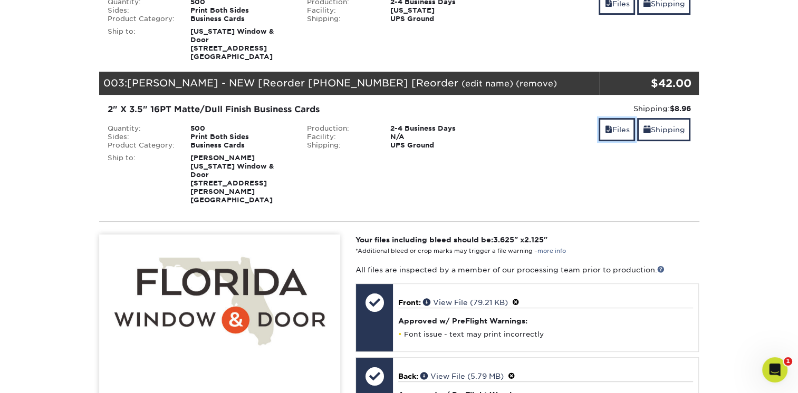
scroll to position [422, 0]
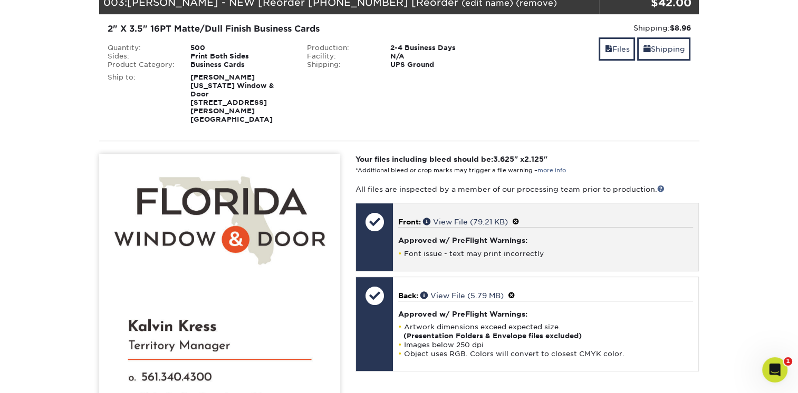
click at [516, 218] on span at bounding box center [515, 222] width 7 height 8
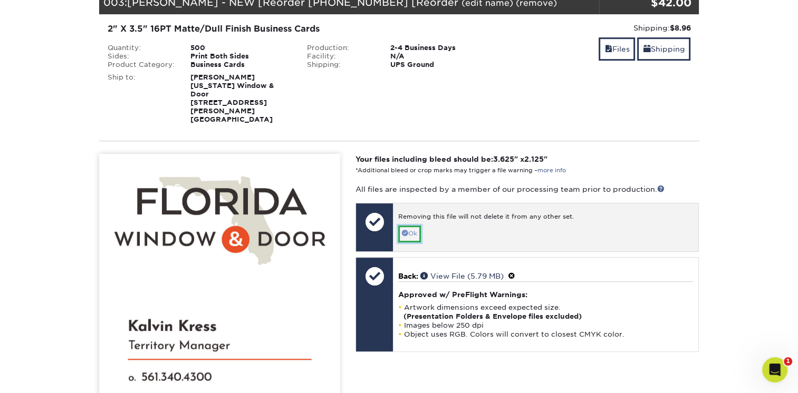
click at [413, 226] on link "Ok" at bounding box center [409, 234] width 23 height 16
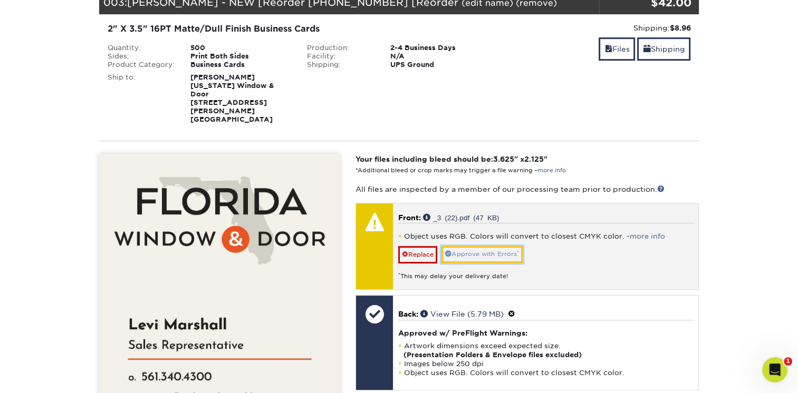
click at [501, 246] on link "Approve with Errors *" at bounding box center [481, 254] width 81 height 16
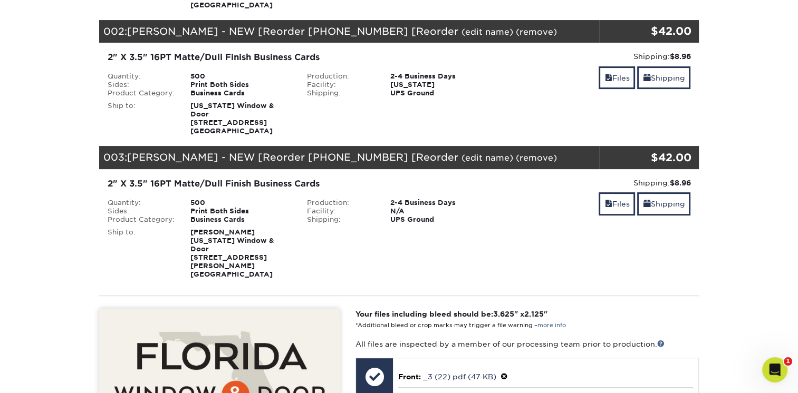
scroll to position [264, 0]
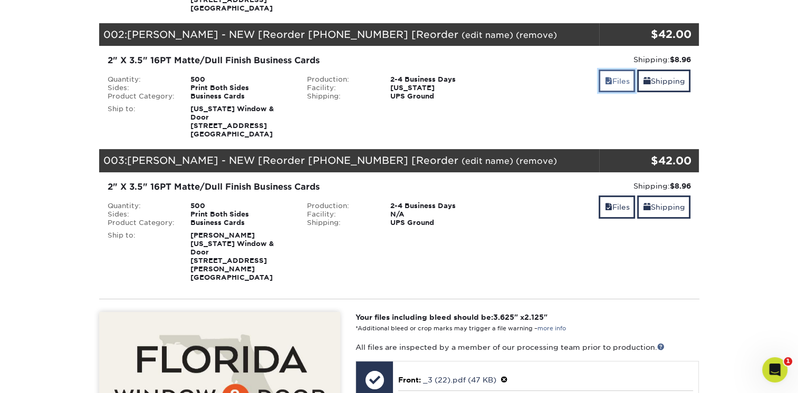
click at [605, 79] on span at bounding box center [607, 81] width 7 height 8
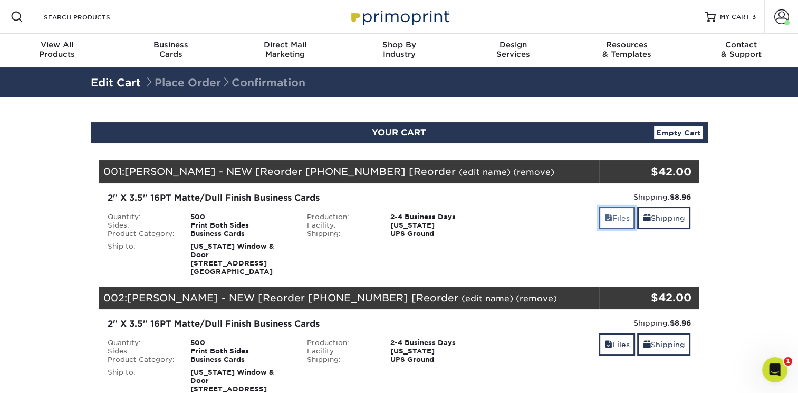
click at [605, 213] on link "Files" at bounding box center [617, 218] width 36 height 23
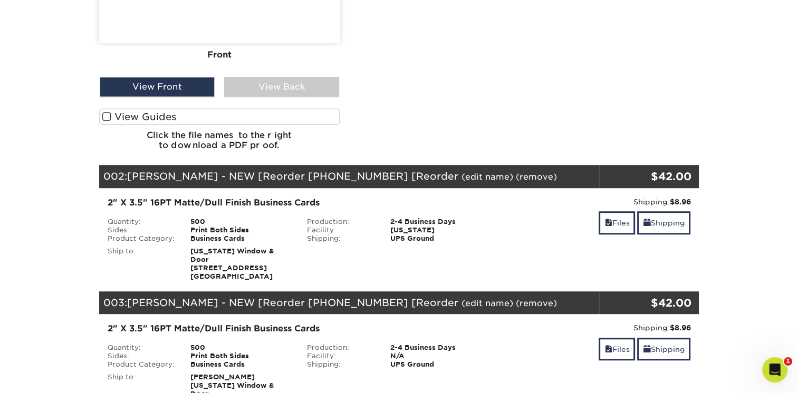
scroll to position [686, 0]
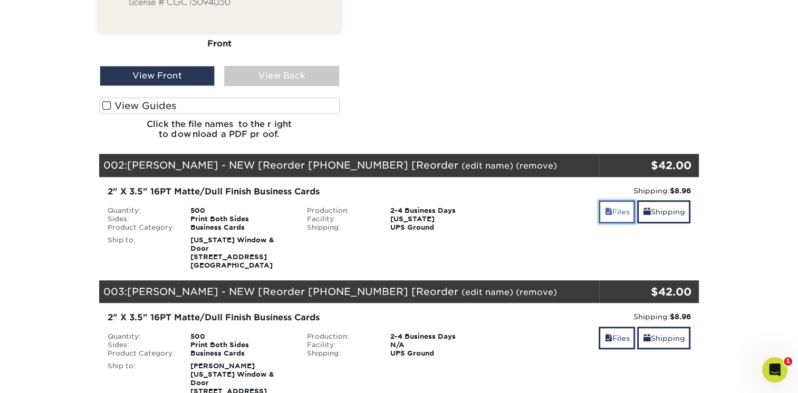
click at [611, 209] on link "Files" at bounding box center [617, 211] width 36 height 23
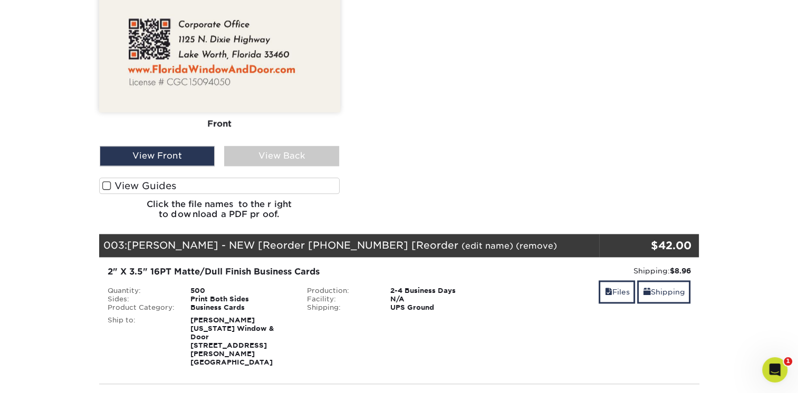
scroll to position [1318, 0]
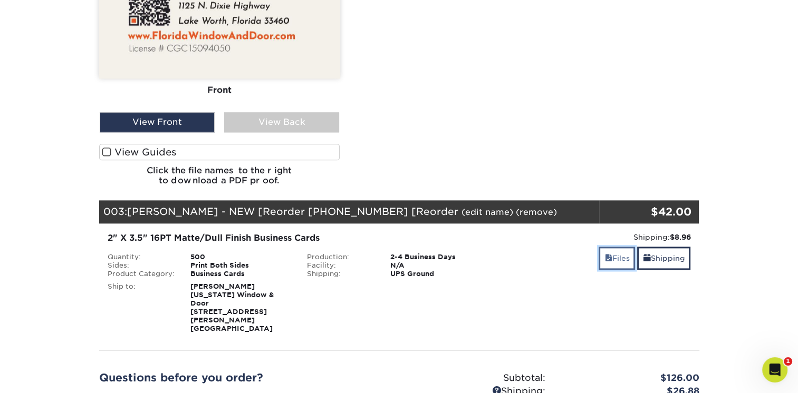
click at [625, 266] on link "Files" at bounding box center [617, 258] width 36 height 23
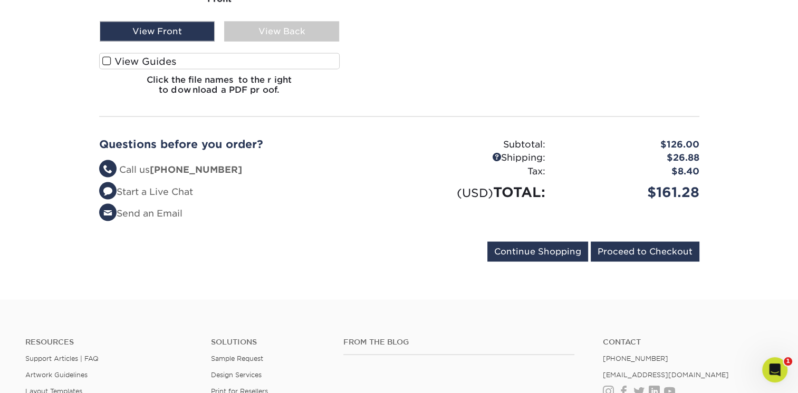
scroll to position [2109, 0]
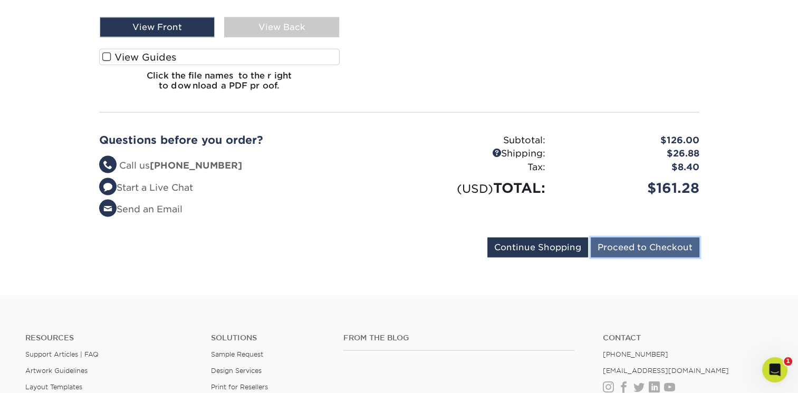
click at [669, 238] on input "Proceed to Checkout" at bounding box center [645, 248] width 109 height 20
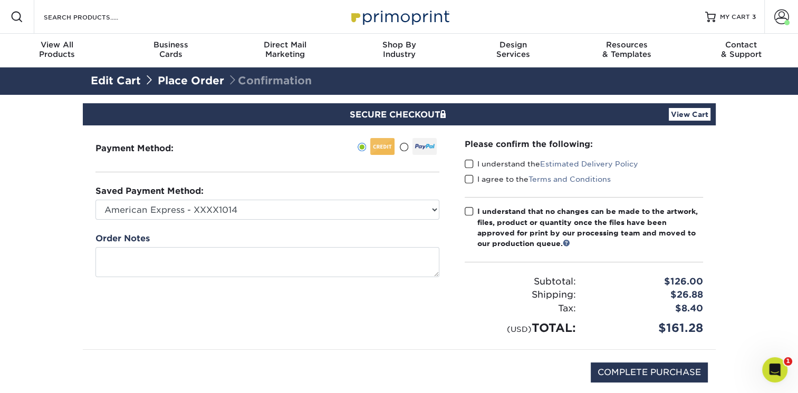
click at [471, 213] on span at bounding box center [469, 212] width 9 height 10
click at [0, 0] on input "I understand that no changes can be made to the artwork, files, product or quan…" at bounding box center [0, 0] width 0 height 0
click at [469, 176] on span at bounding box center [469, 180] width 9 height 10
click at [0, 0] on input "I agree to the Terms and Conditions" at bounding box center [0, 0] width 0 height 0
click at [467, 161] on span at bounding box center [469, 164] width 9 height 10
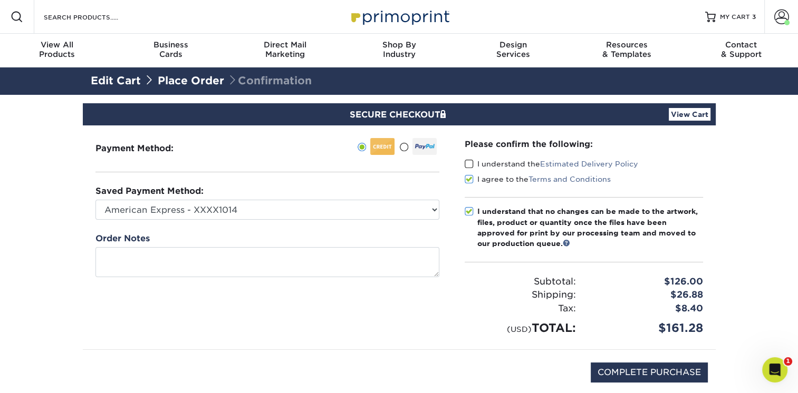
click at [0, 0] on input "I understand the Estimated Delivery Policy" at bounding box center [0, 0] width 0 height 0
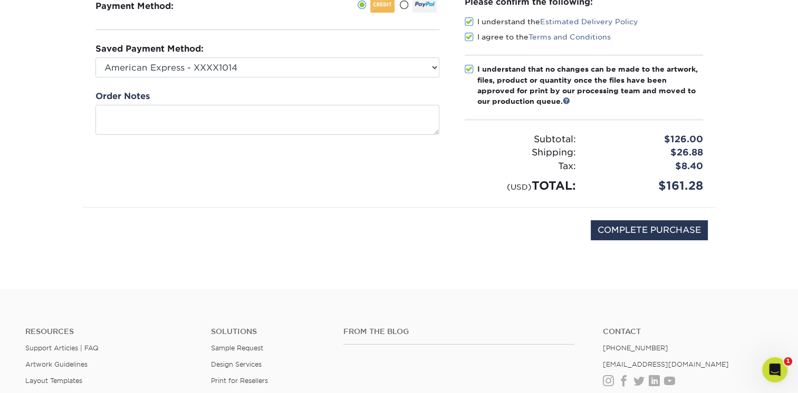
scroll to position [211, 0]
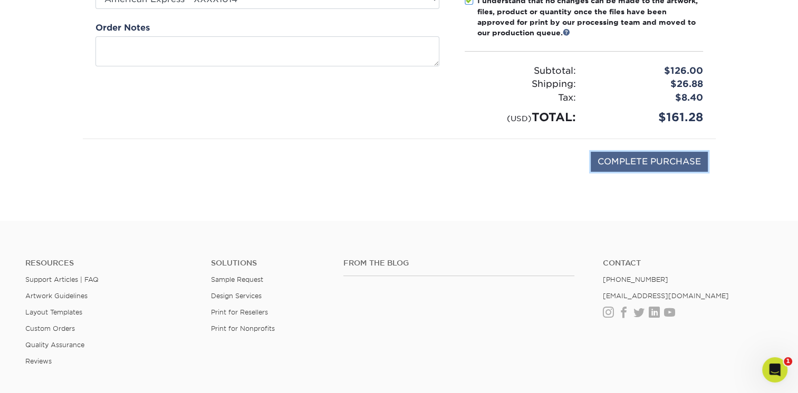
click at [670, 163] on input "COMPLETE PURCHASE" at bounding box center [649, 162] width 117 height 20
type input "PROCESSING, PLEASE WAIT..."
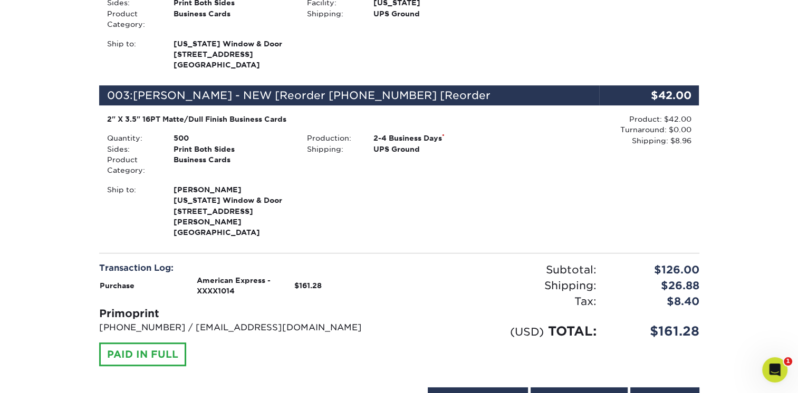
scroll to position [475, 0]
